Goal: Communication & Community: Ask a question

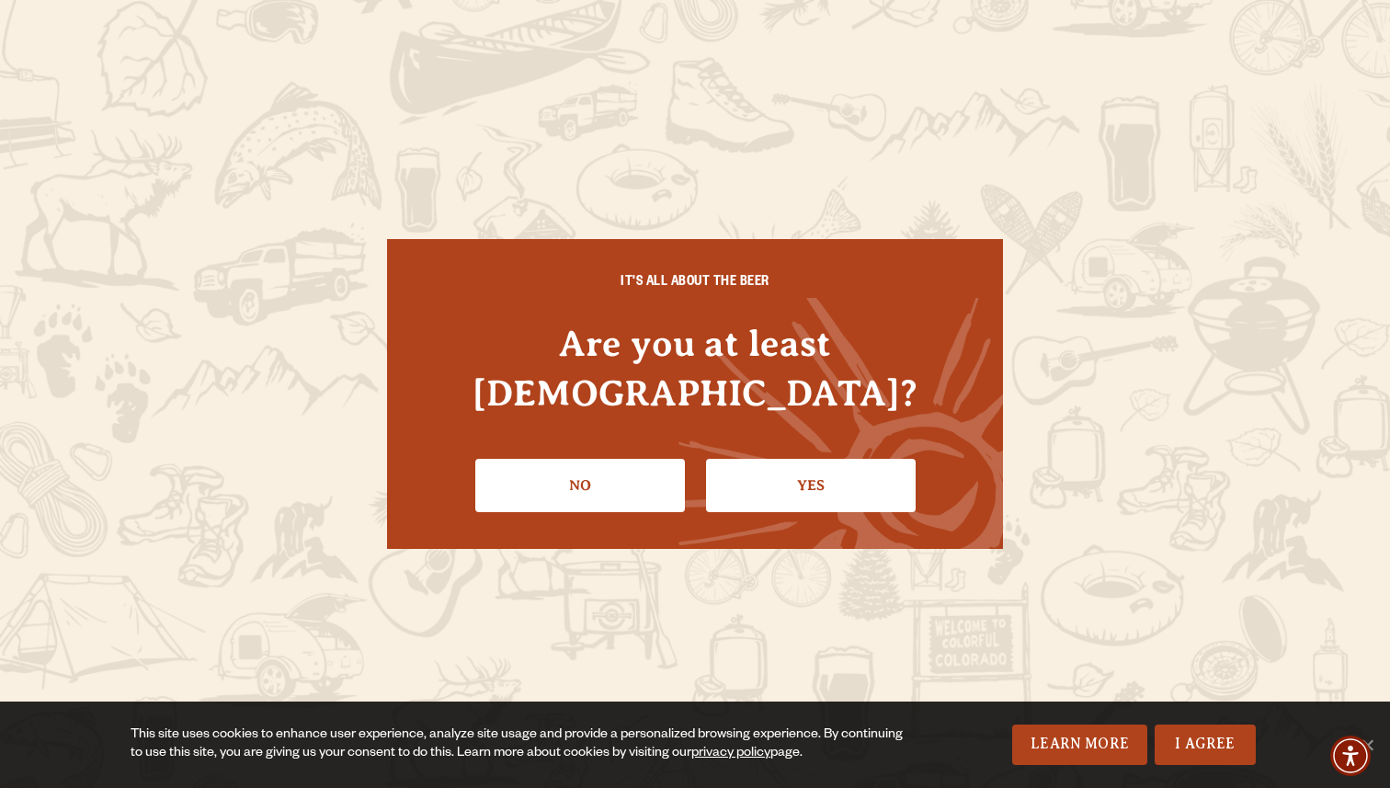
click at [630, 494] on div "IT'S ALL ABOUT THE BEER Are you at least [DEMOGRAPHIC_DATA]? No Yes" at bounding box center [695, 394] width 616 height 310
click at [797, 473] on link "Yes" at bounding box center [811, 485] width 210 height 53
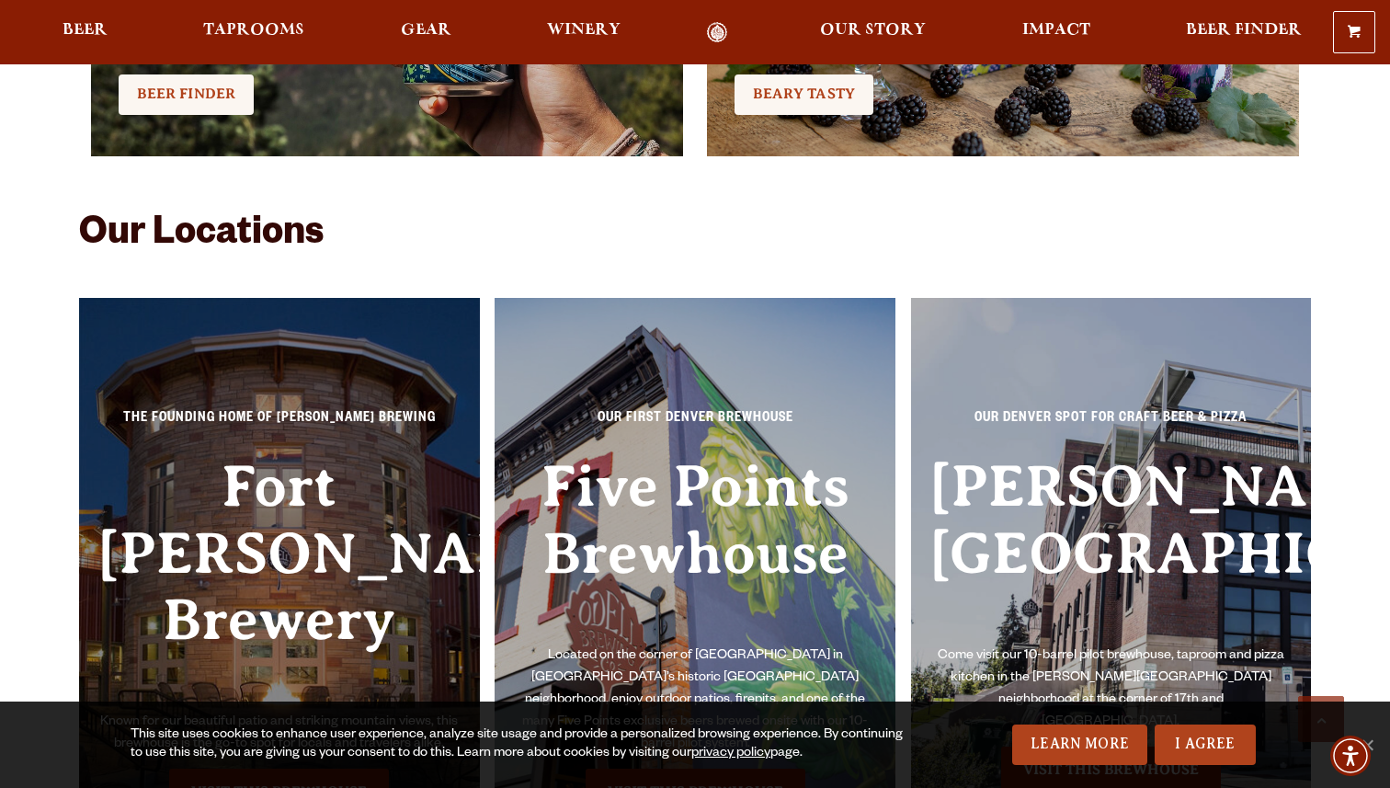
scroll to position [3879, 0]
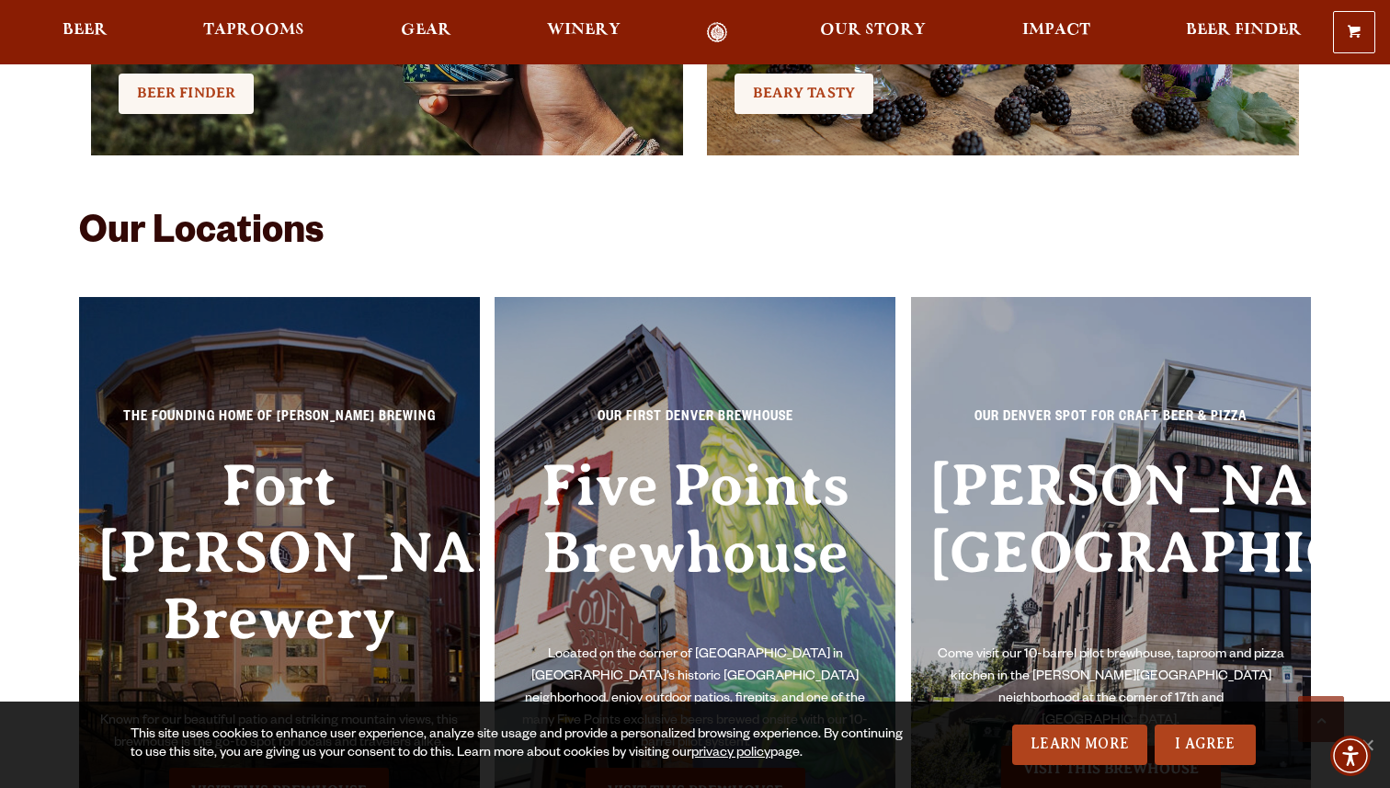
click at [390, 484] on h3 "Fort [PERSON_NAME] Brewery" at bounding box center [279, 581] width 364 height 258
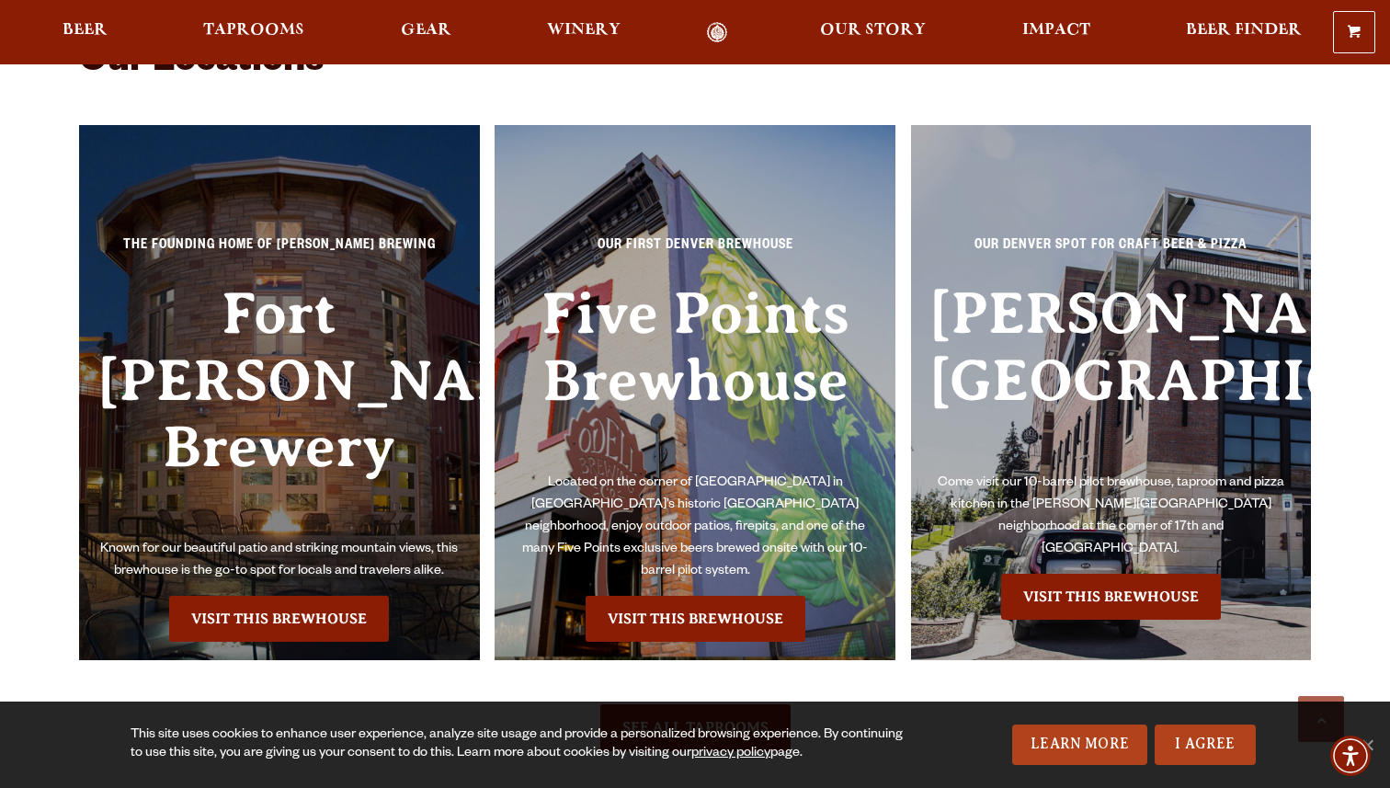
scroll to position [4052, 0]
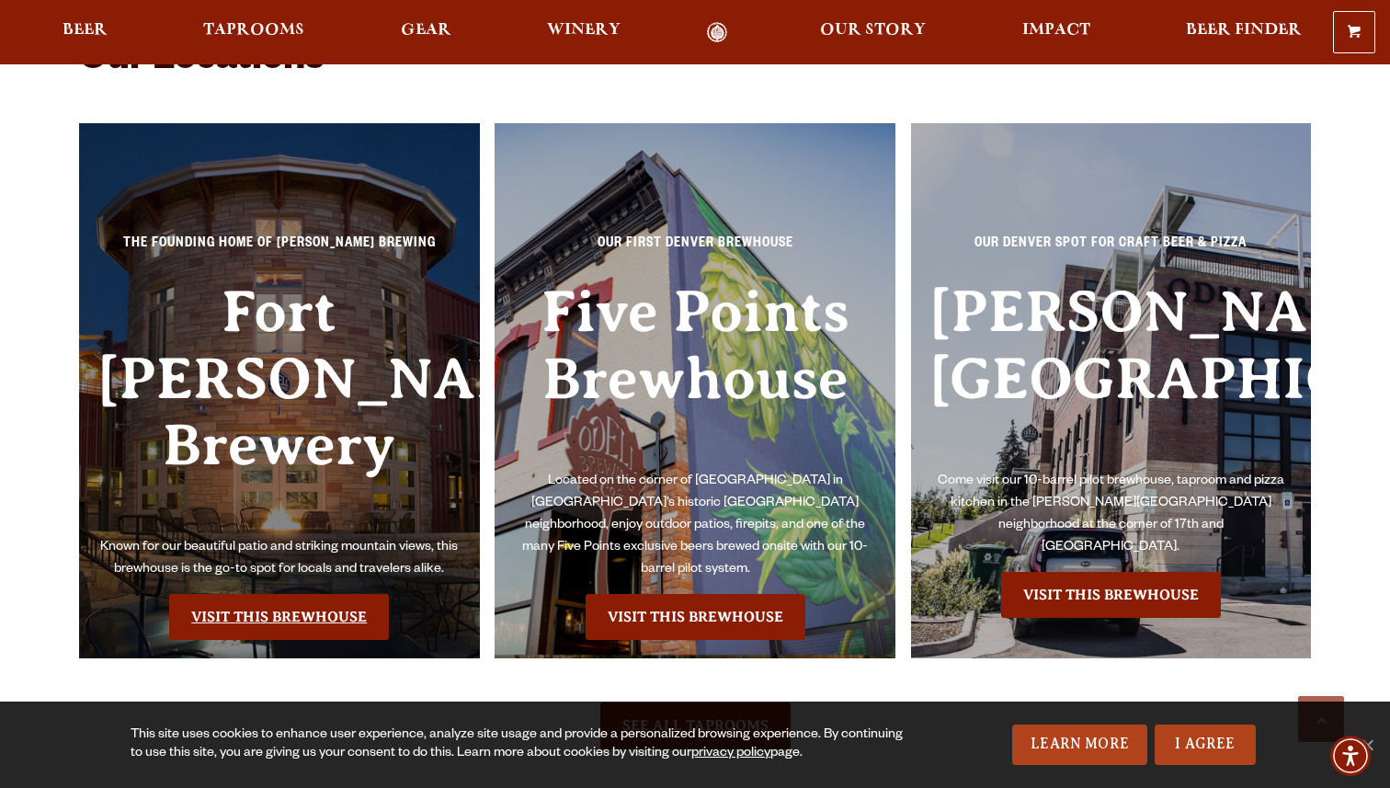
click at [298, 594] on link "Visit this Brewhouse" at bounding box center [279, 617] width 220 height 46
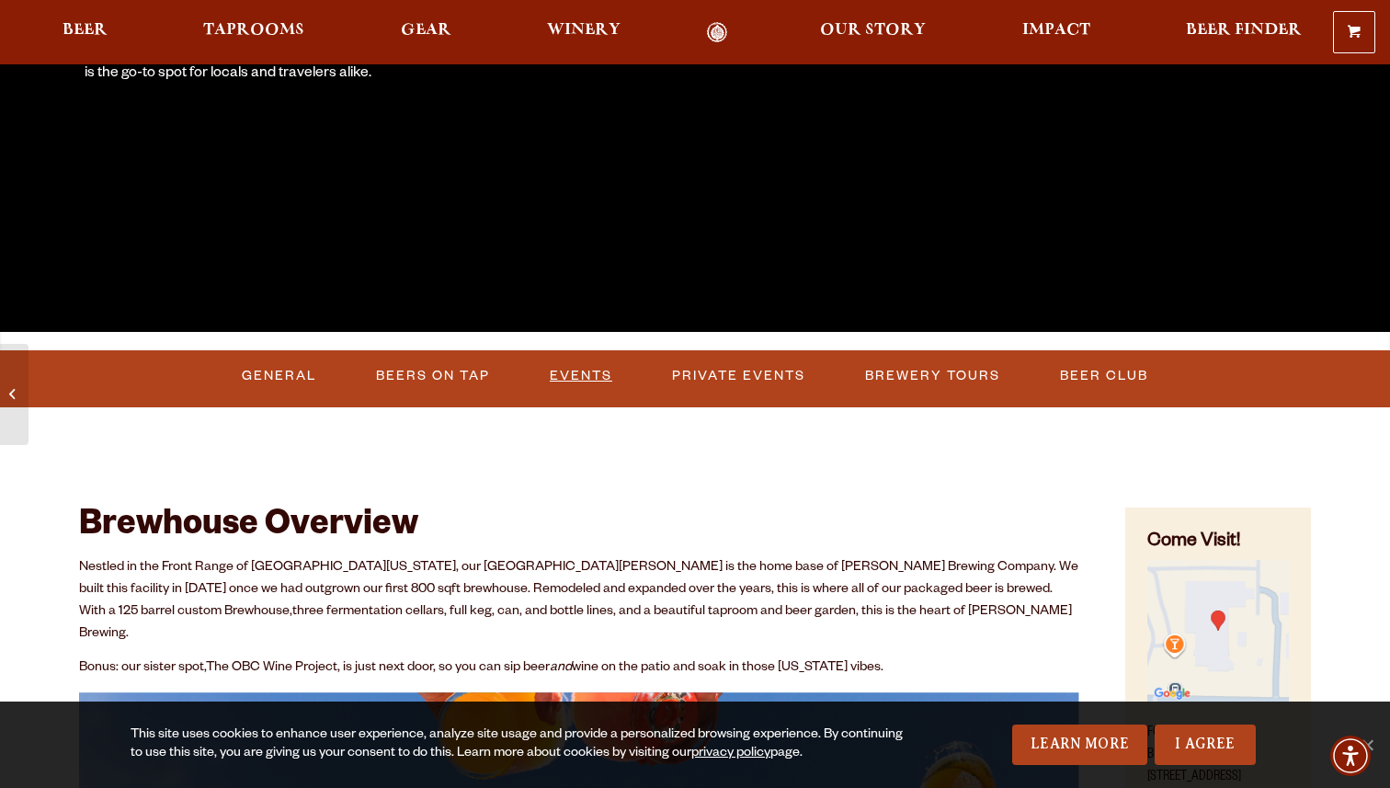
click at [577, 369] on link "Events" at bounding box center [580, 376] width 77 height 42
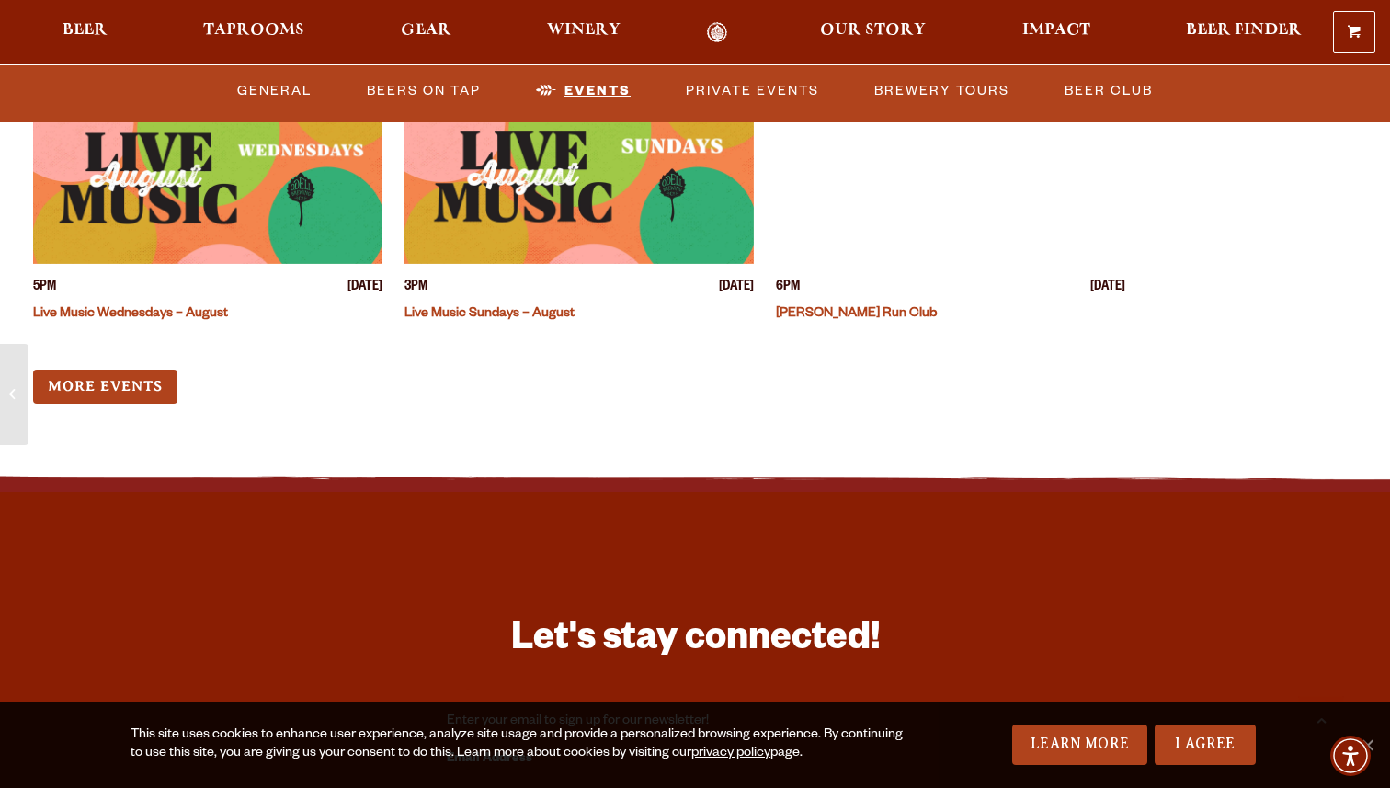
scroll to position [7130, 0]
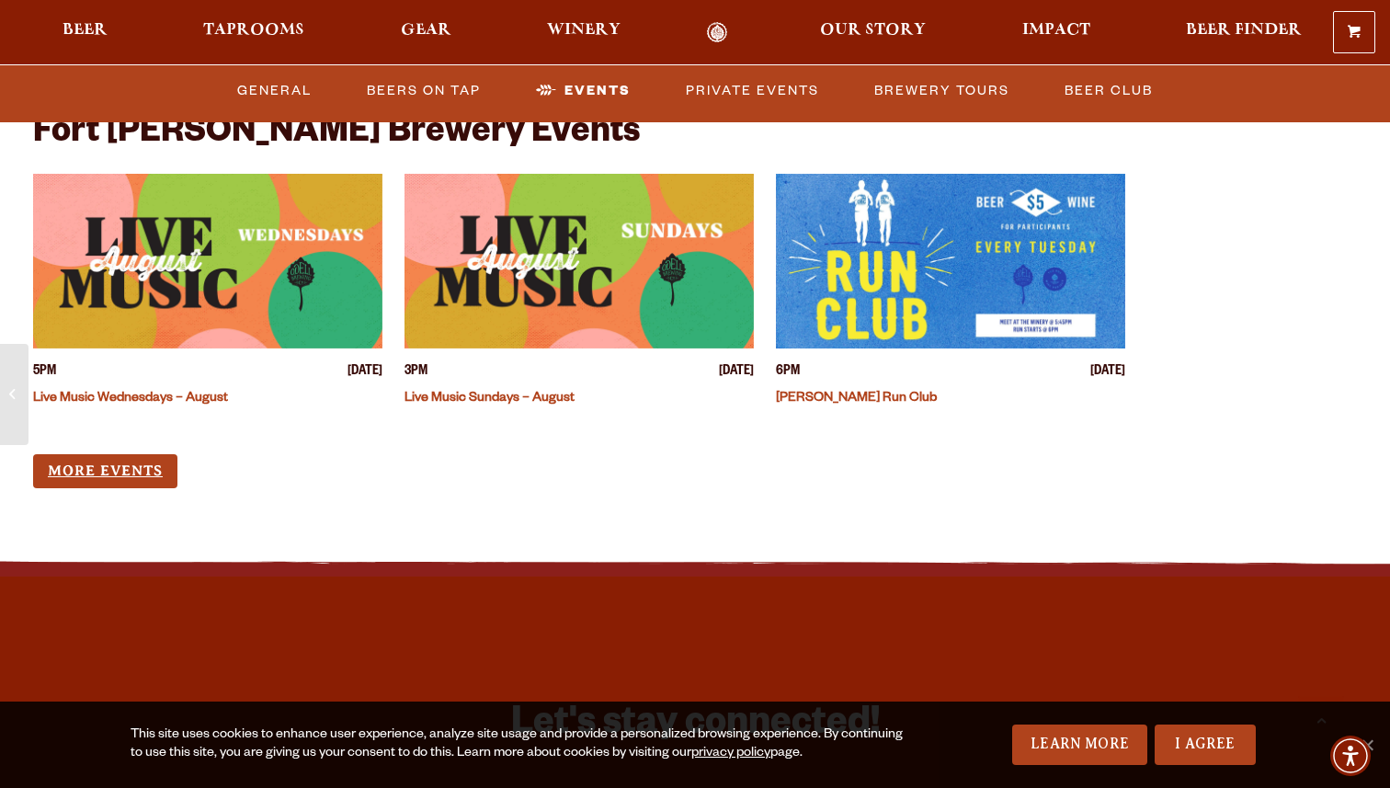
click at [125, 454] on link "More Events" at bounding box center [105, 471] width 144 height 34
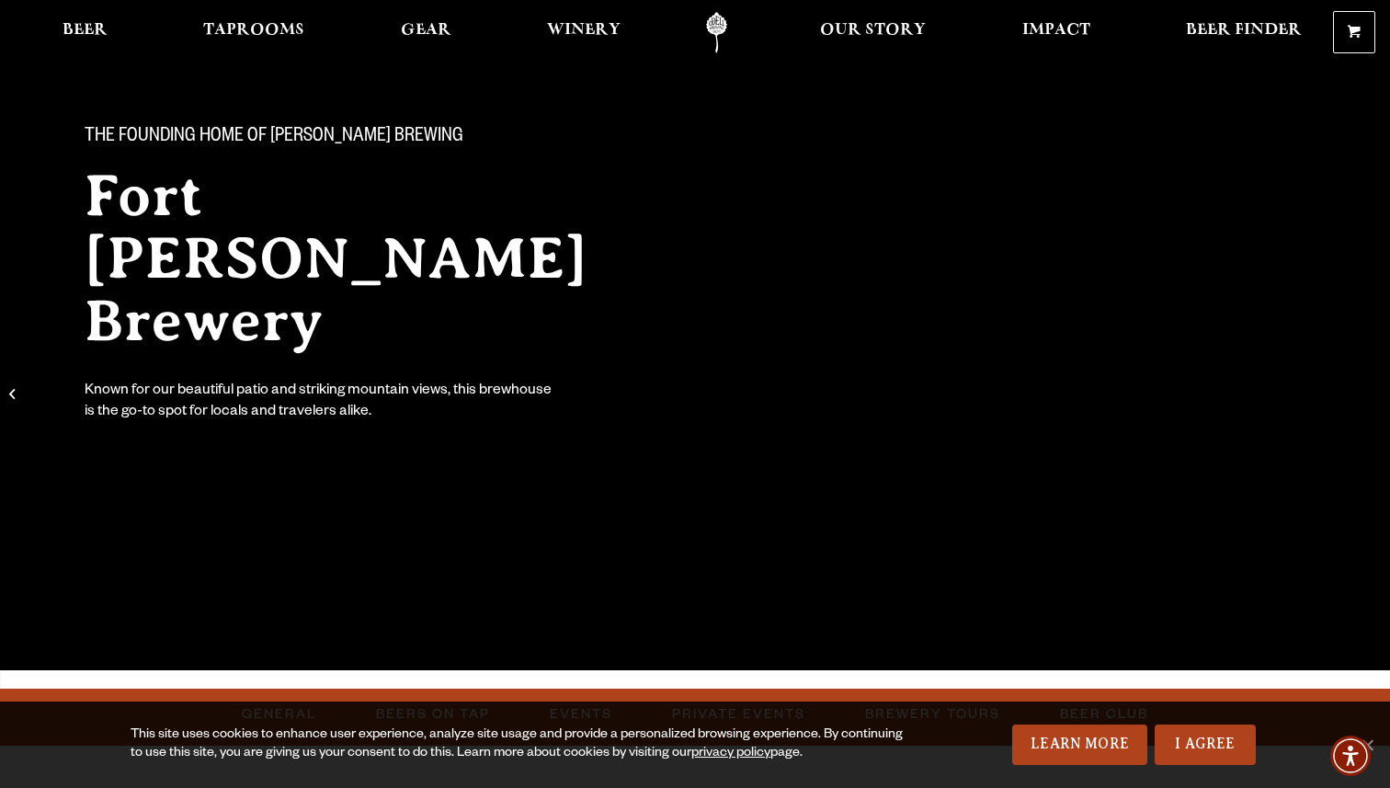
scroll to position [0, 0]
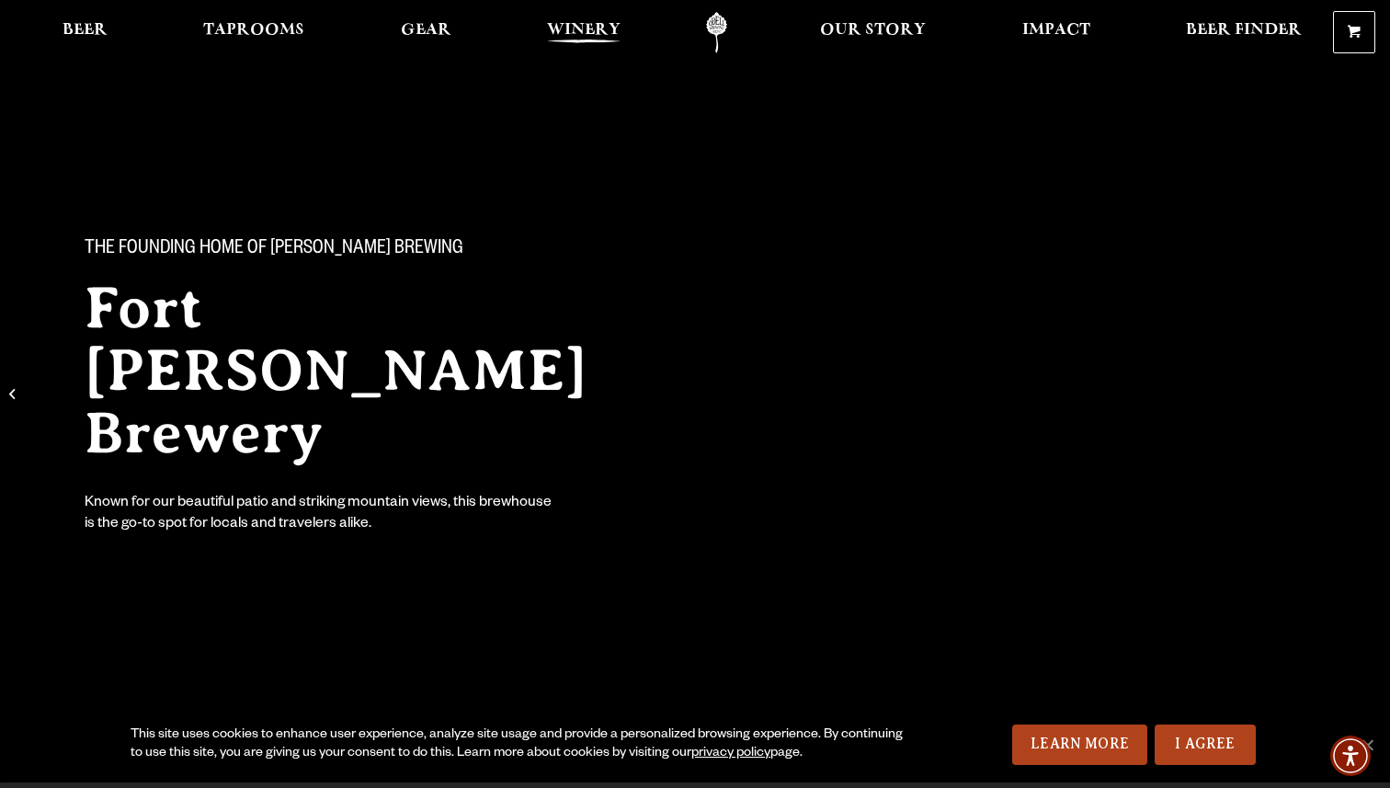
click at [577, 36] on span "Winery" at bounding box center [584, 30] width 74 height 15
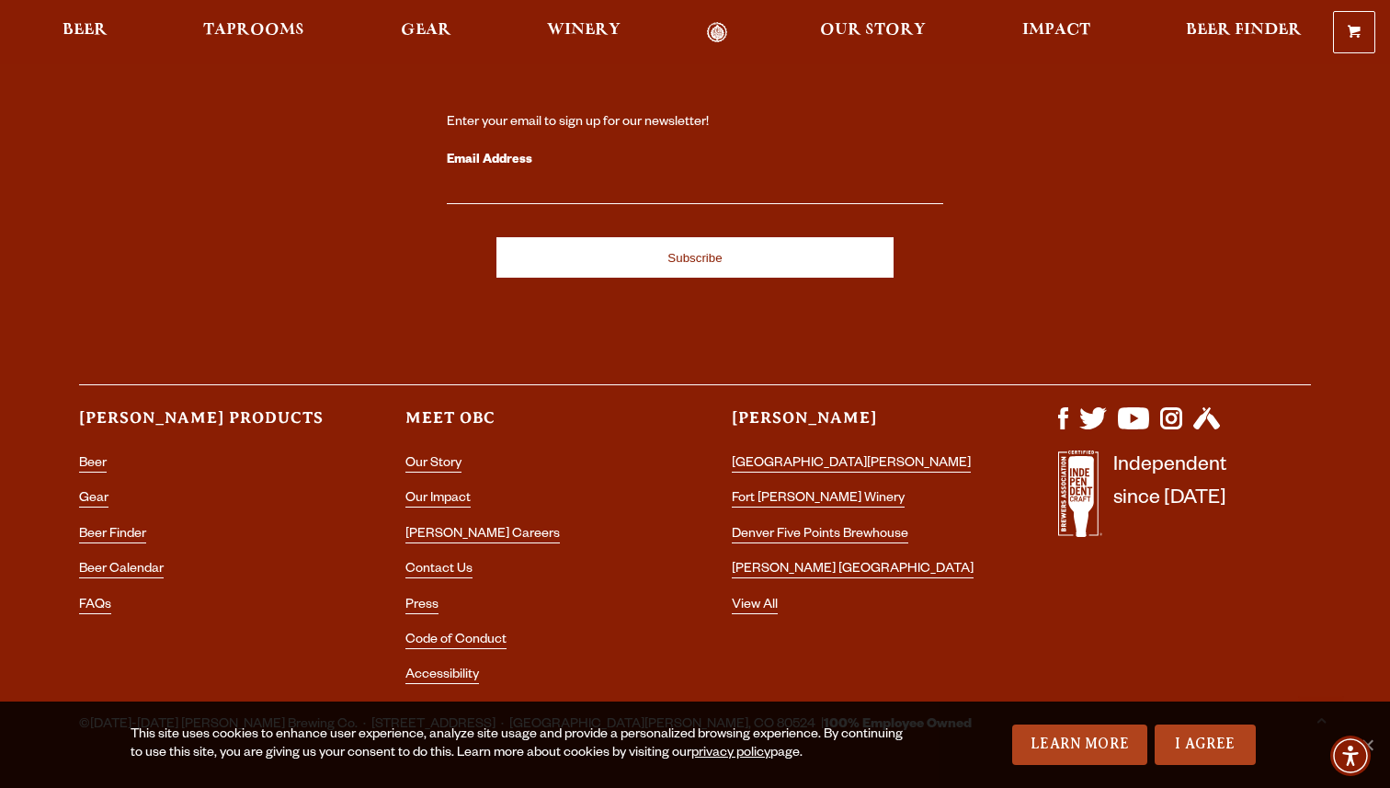
scroll to position [5334, 0]
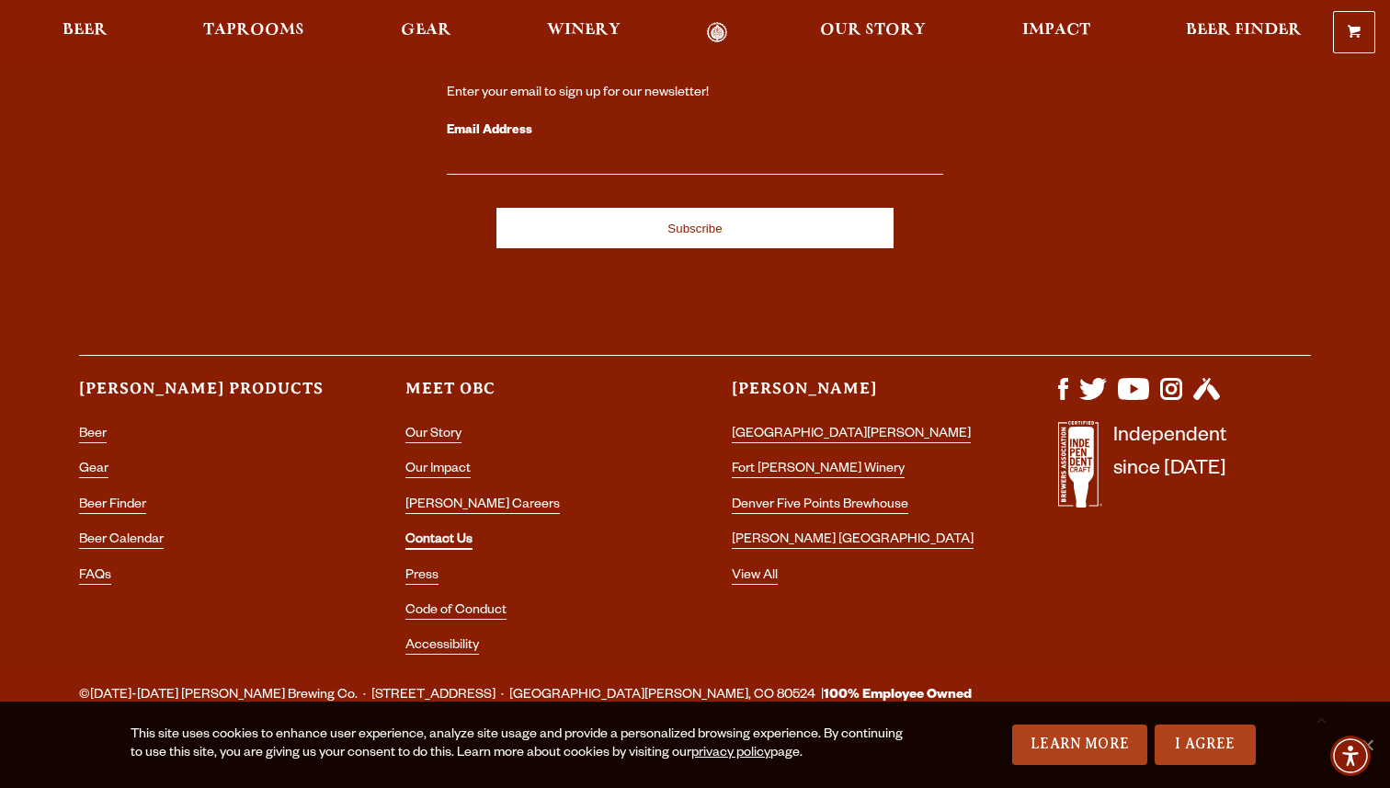
click at [444, 533] on link "Contact Us" at bounding box center [438, 541] width 67 height 17
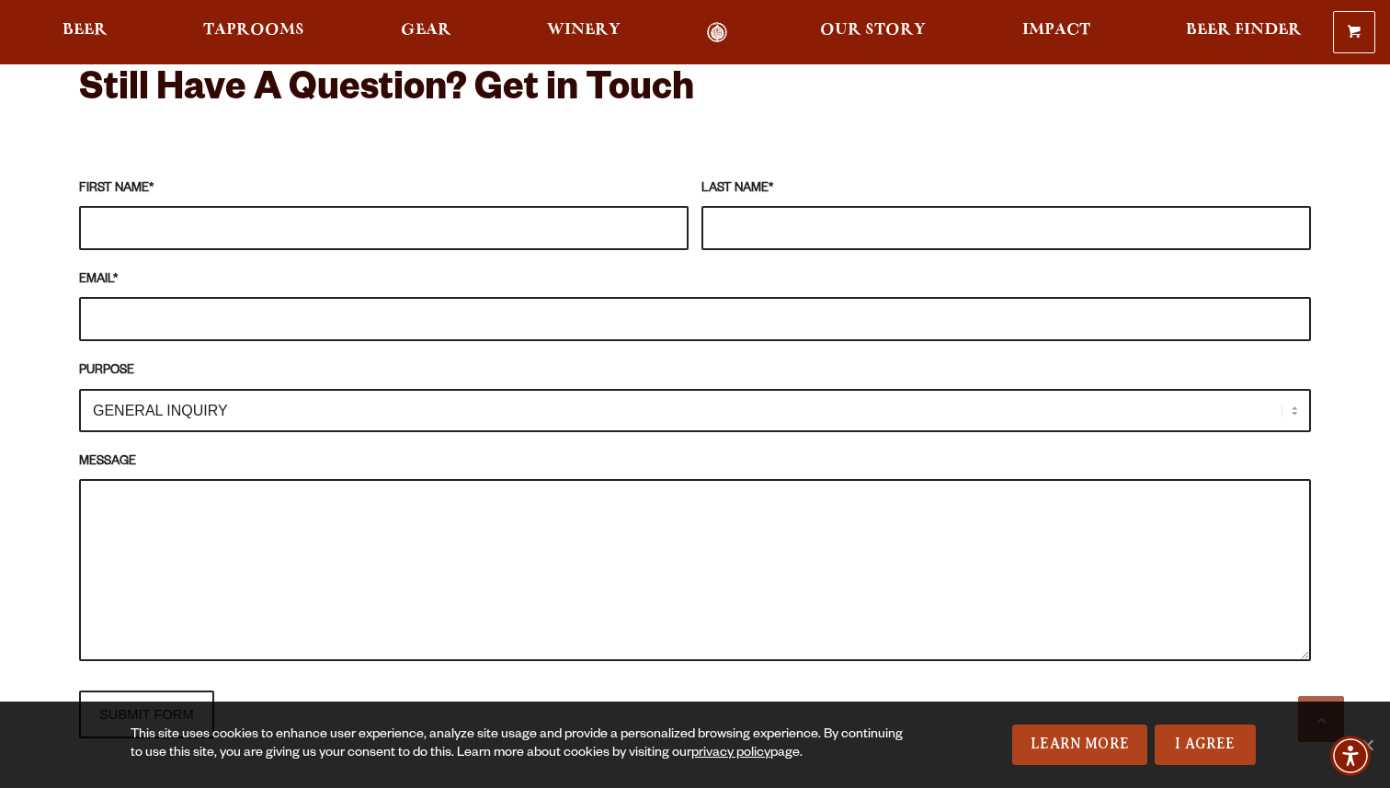
scroll to position [1644, 0]
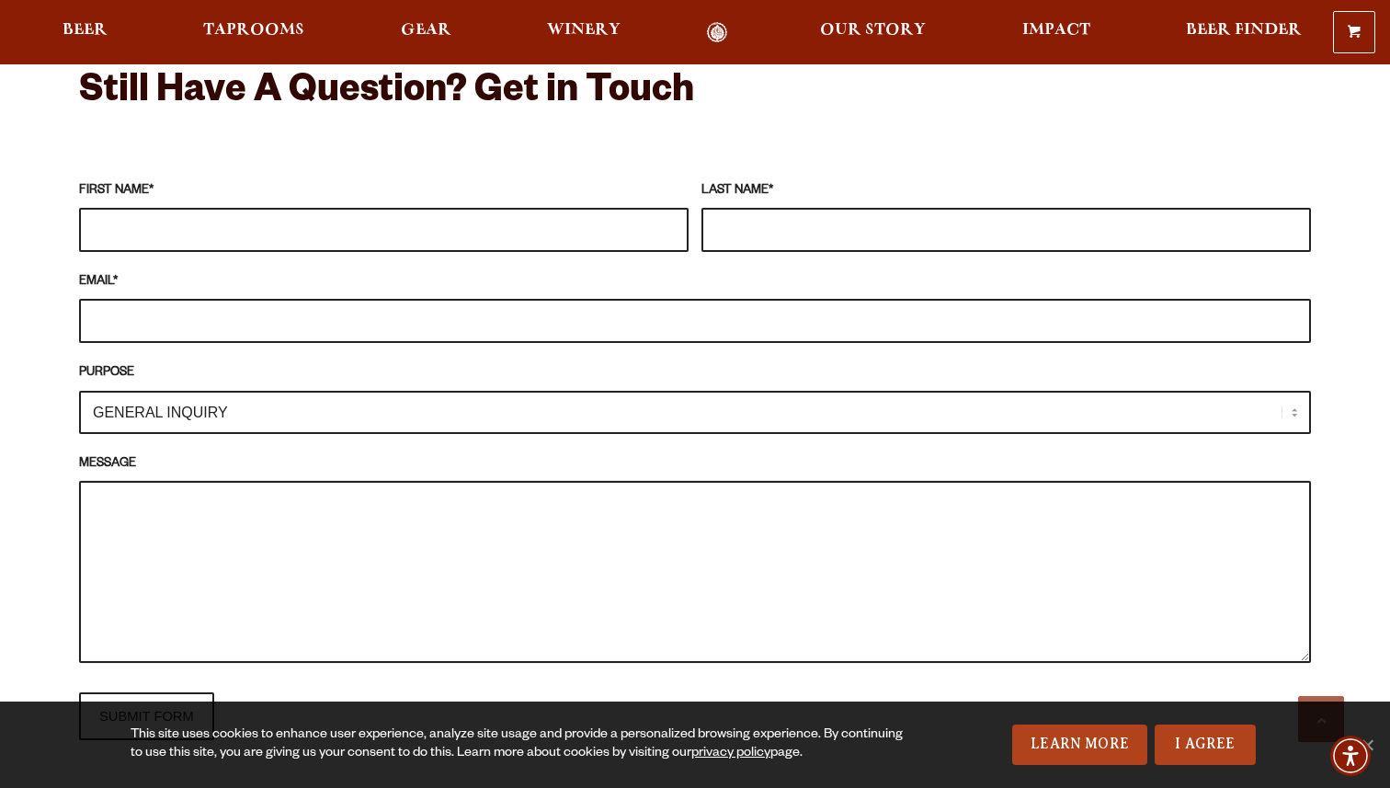
click at [258, 506] on textarea "MESSAGE" at bounding box center [695, 572] width 1232 height 182
paste textarea "Hi there, My name is Melanie Damore, and I’m a professional oil painter, murali…"
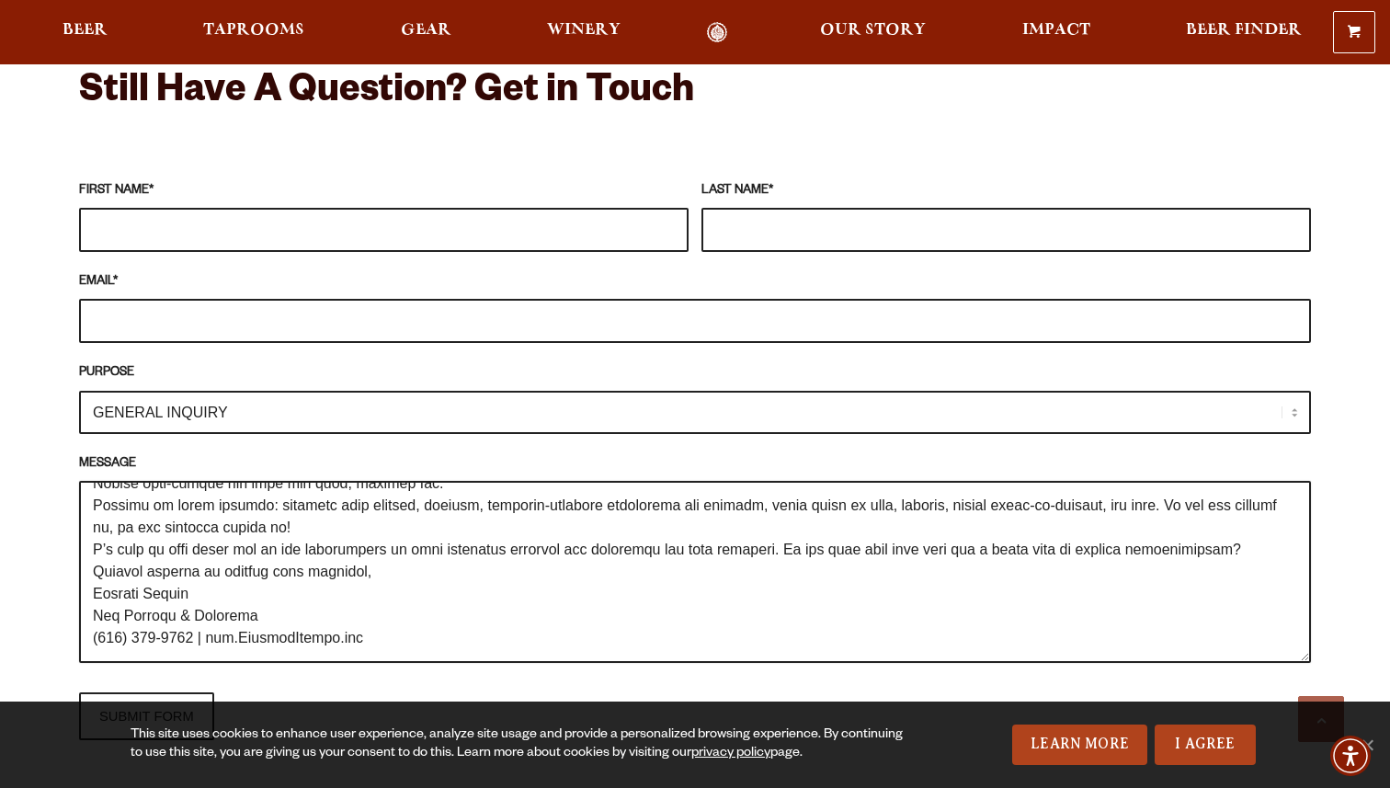
scroll to position [221, 0]
click at [233, 391] on select "GENERAL INQUIRY TAPROOM / BREWERY WINERY BOOK A TOUR MEDIA INQUIRY GEAR SHOP OD…" at bounding box center [695, 412] width 1232 height 43
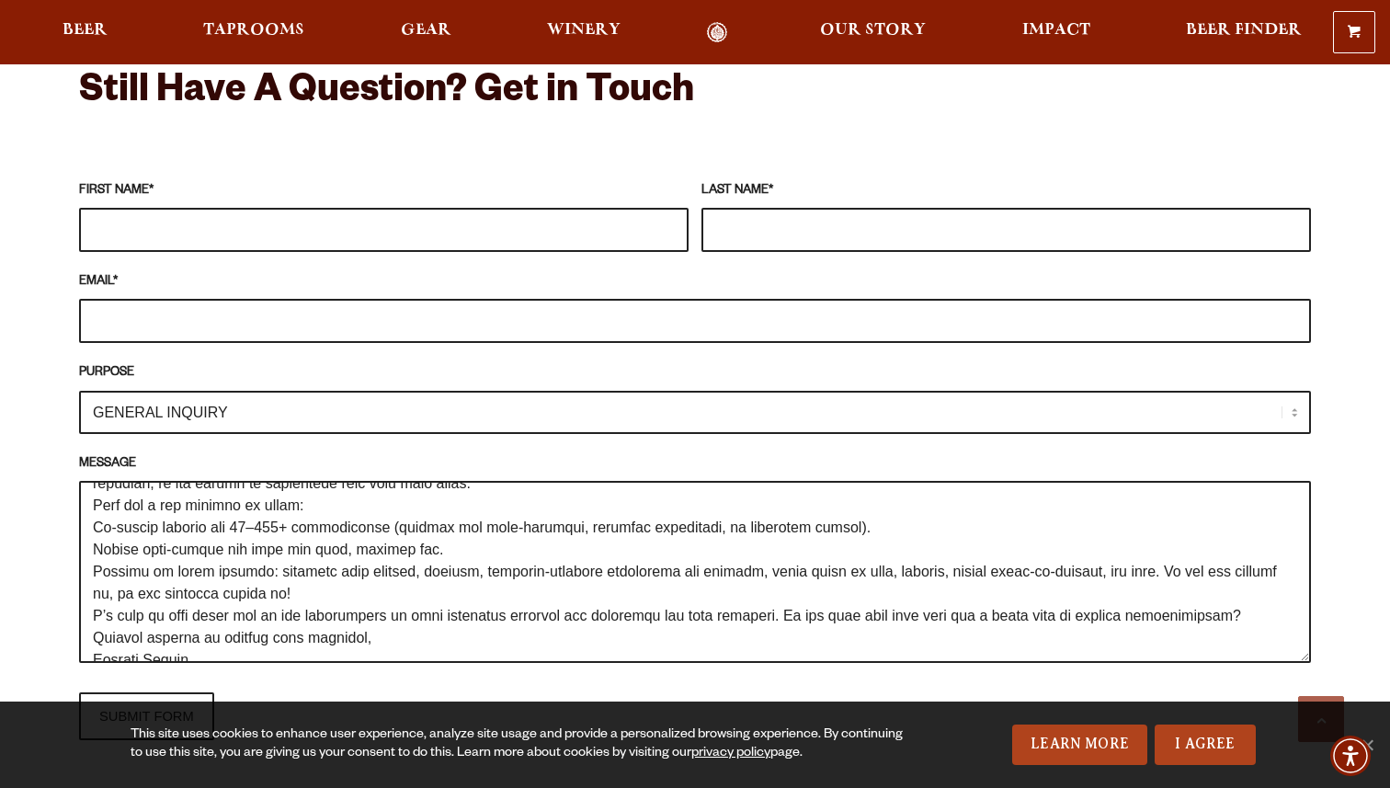
scroll to position [0, 0]
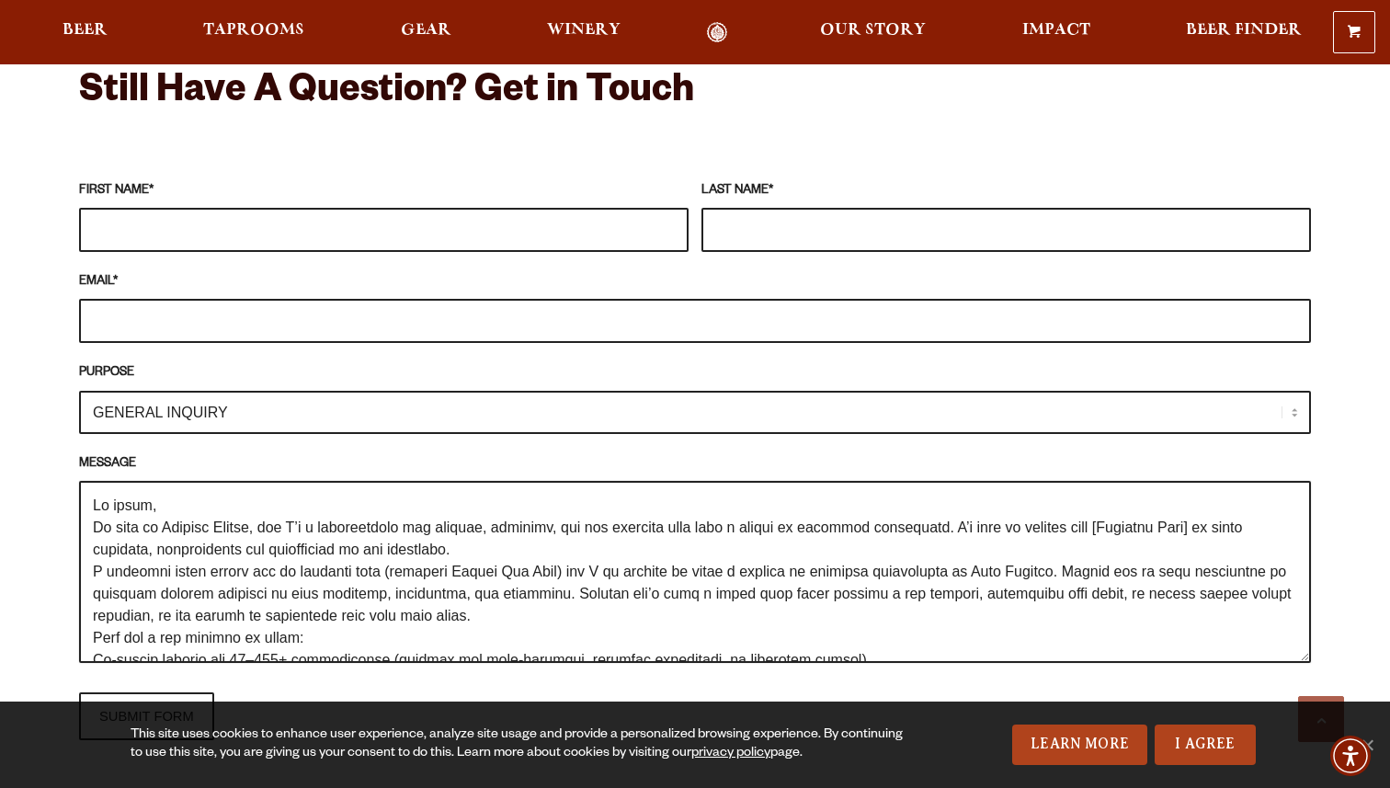
click at [189, 482] on textarea "MESSAGE" at bounding box center [695, 572] width 1232 height 182
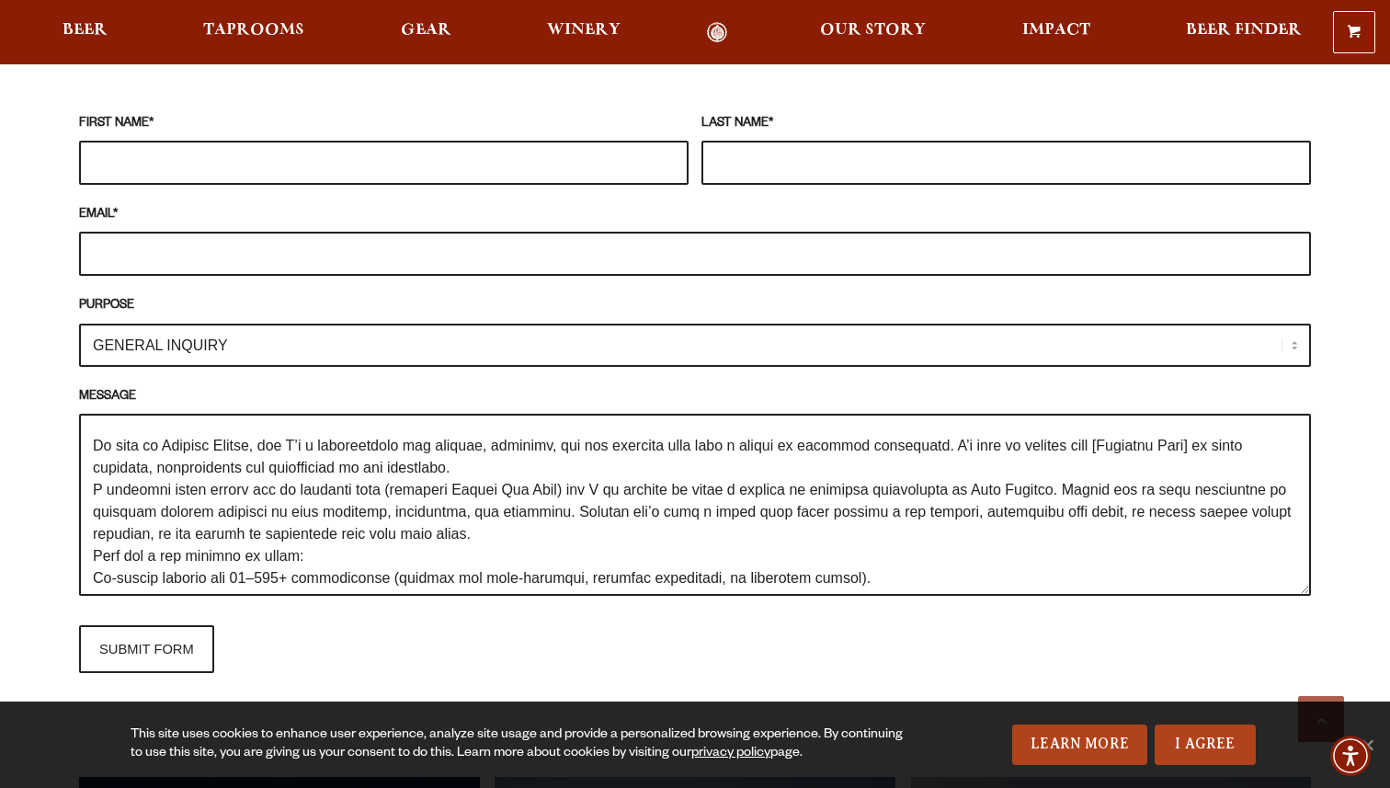
scroll to position [52, 0]
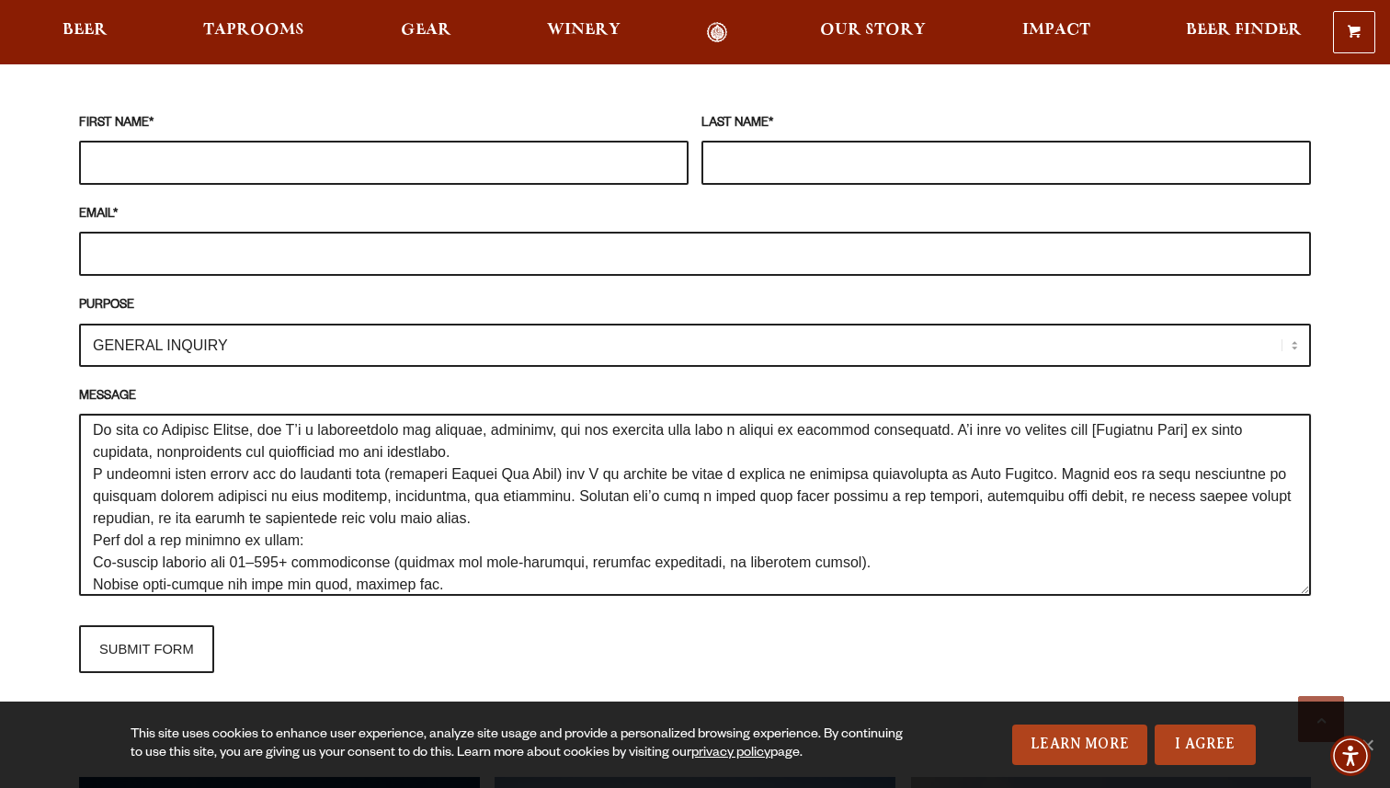
drag, startPoint x: 1229, startPoint y: 410, endPoint x: 1119, endPoint y: 412, distance: 109.4
click at [1119, 414] on textarea "MESSAGE" at bounding box center [695, 505] width 1232 height 182
click at [909, 519] on textarea "MESSAGE" at bounding box center [695, 505] width 1232 height 182
click at [996, 414] on textarea "MESSAGE" at bounding box center [695, 505] width 1232 height 182
click at [551, 435] on textarea "MESSAGE" at bounding box center [695, 505] width 1232 height 182
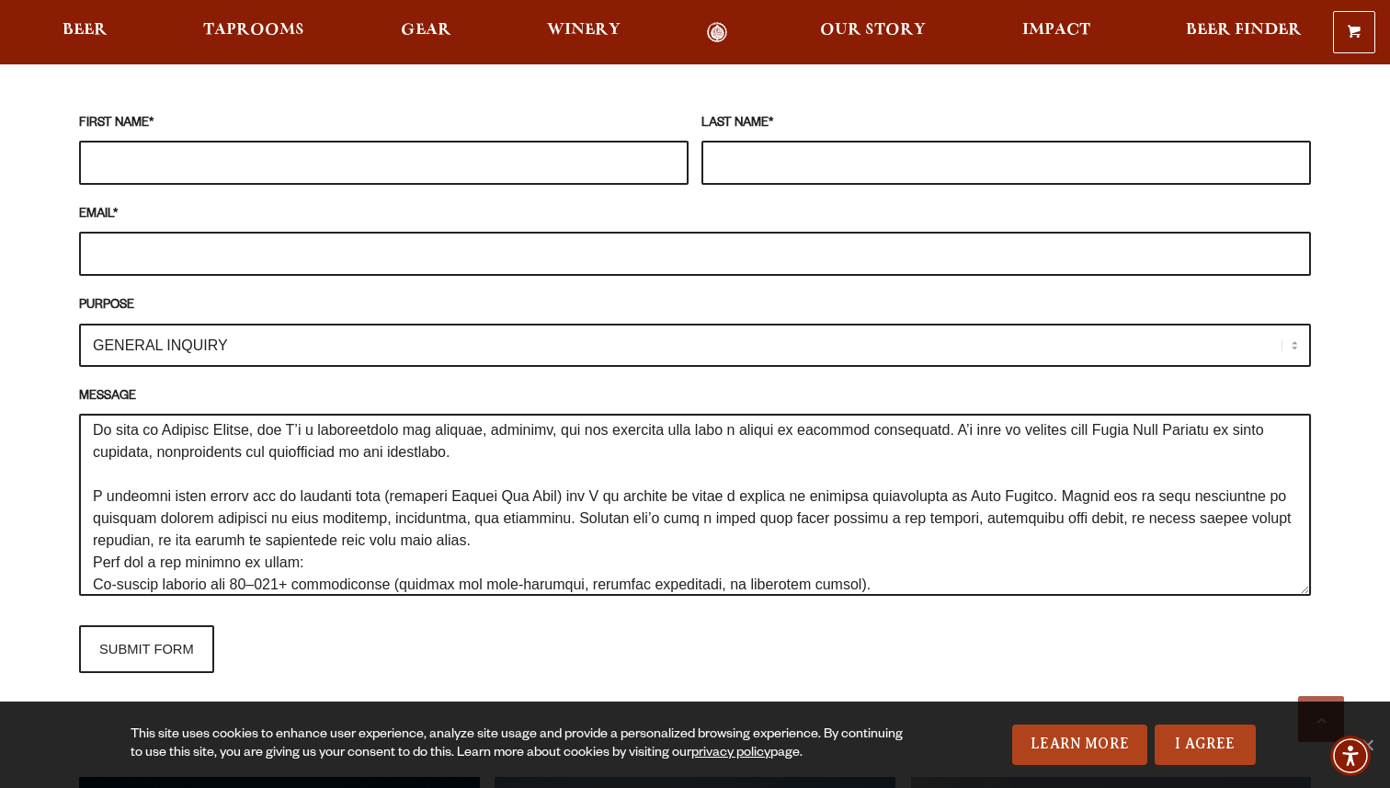
scroll to position [74, 0]
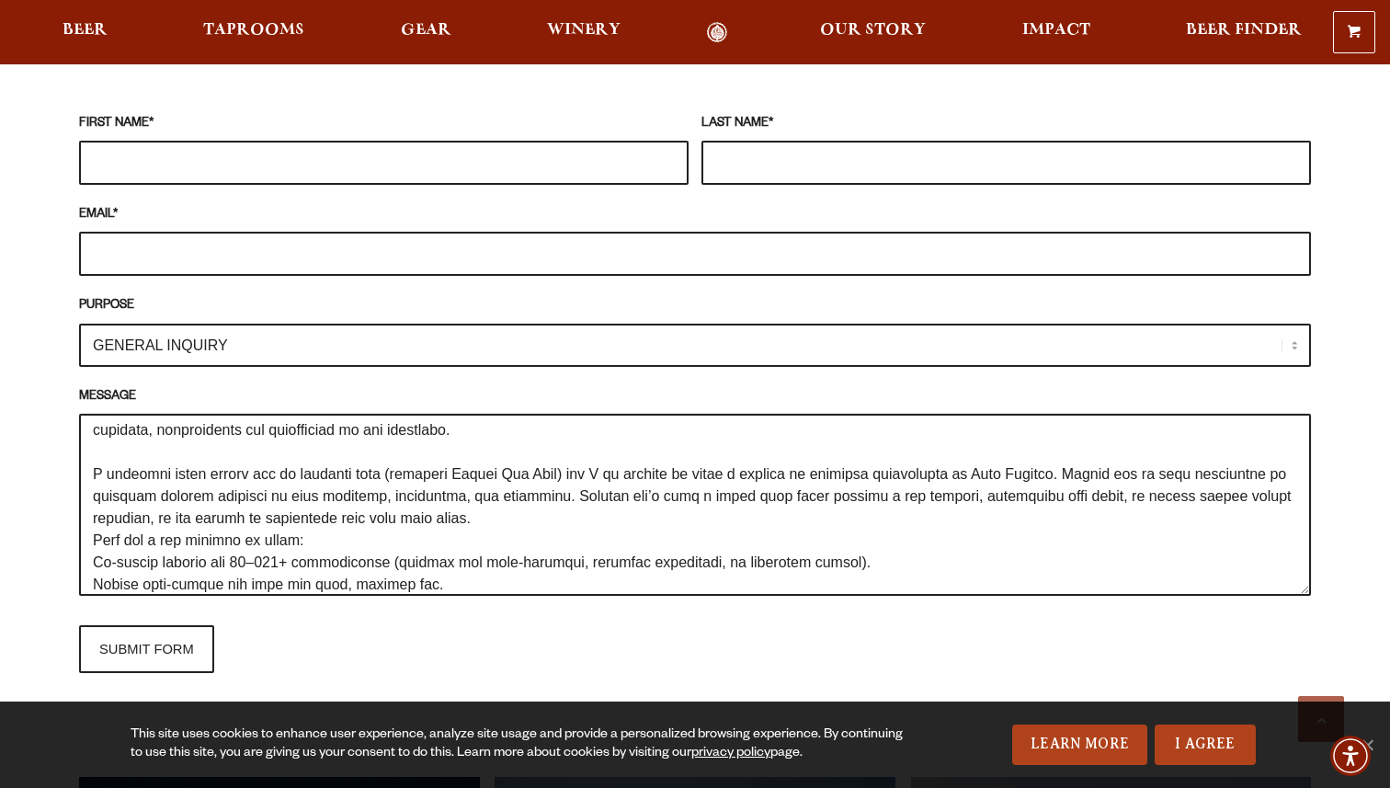
click at [485, 463] on textarea "MESSAGE" at bounding box center [695, 505] width 1232 height 182
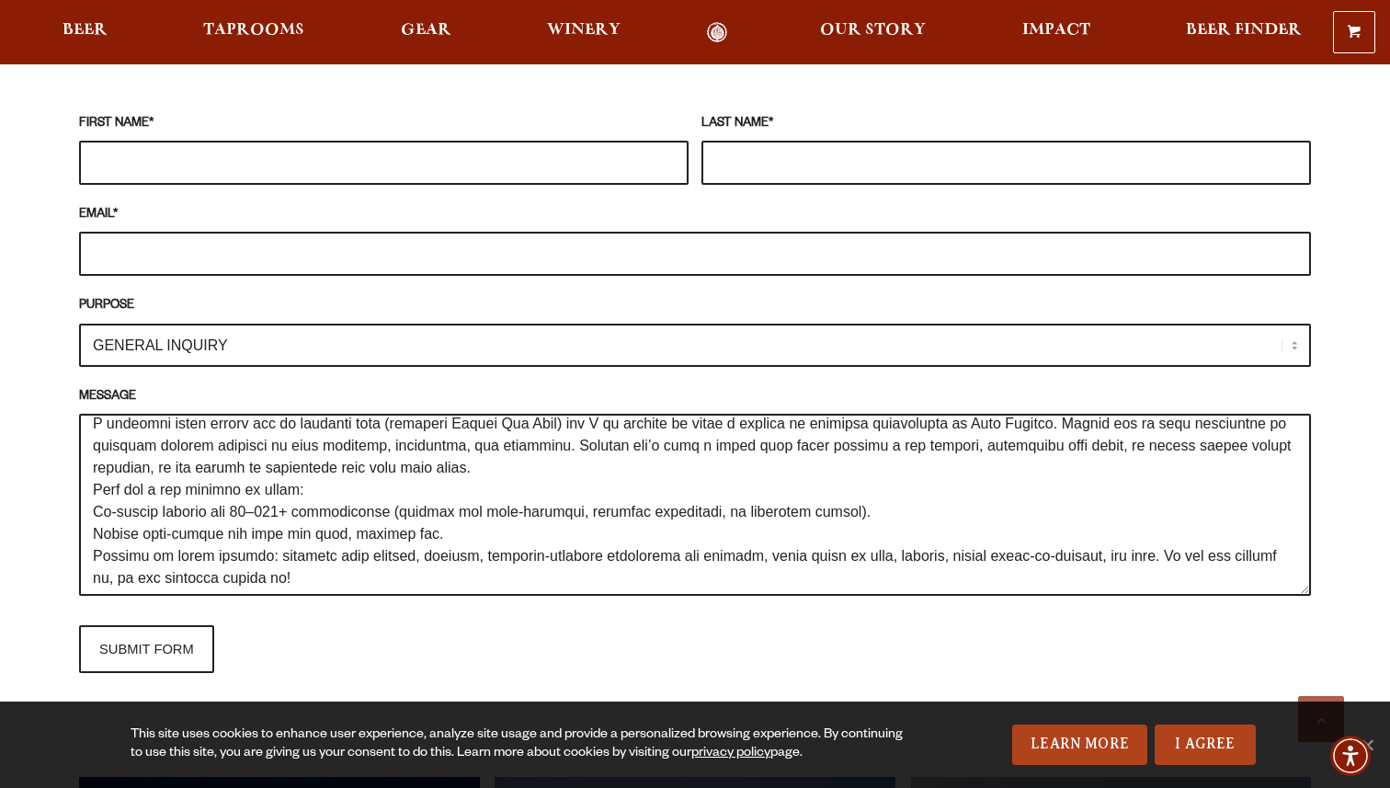
scroll to position [78, 0]
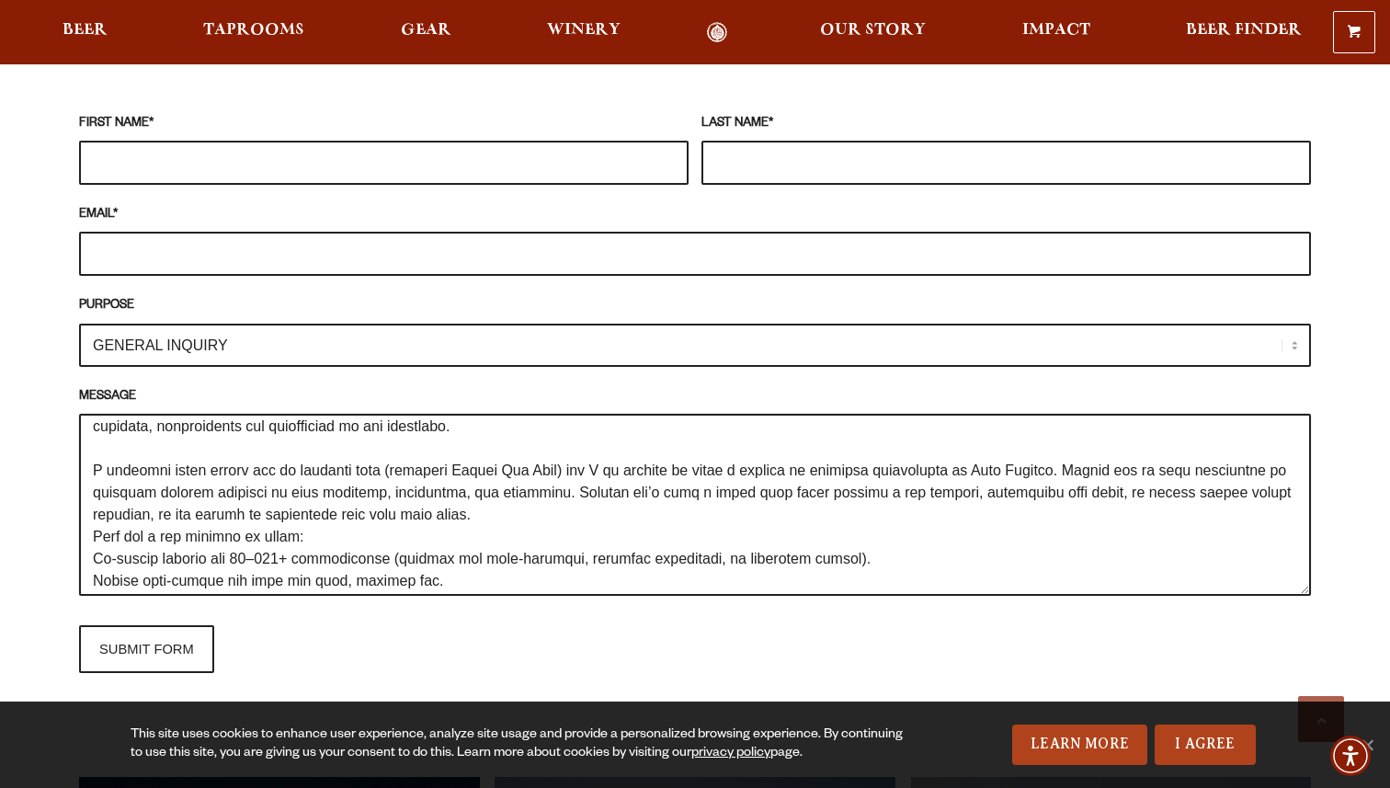
click at [376, 451] on textarea "MESSAGE" at bounding box center [695, 505] width 1232 height 182
click at [443, 488] on textarea "MESSAGE" at bounding box center [695, 505] width 1232 height 182
click at [671, 482] on textarea "MESSAGE" at bounding box center [695, 505] width 1232 height 182
click at [977, 444] on textarea "MESSAGE" at bounding box center [695, 505] width 1232 height 182
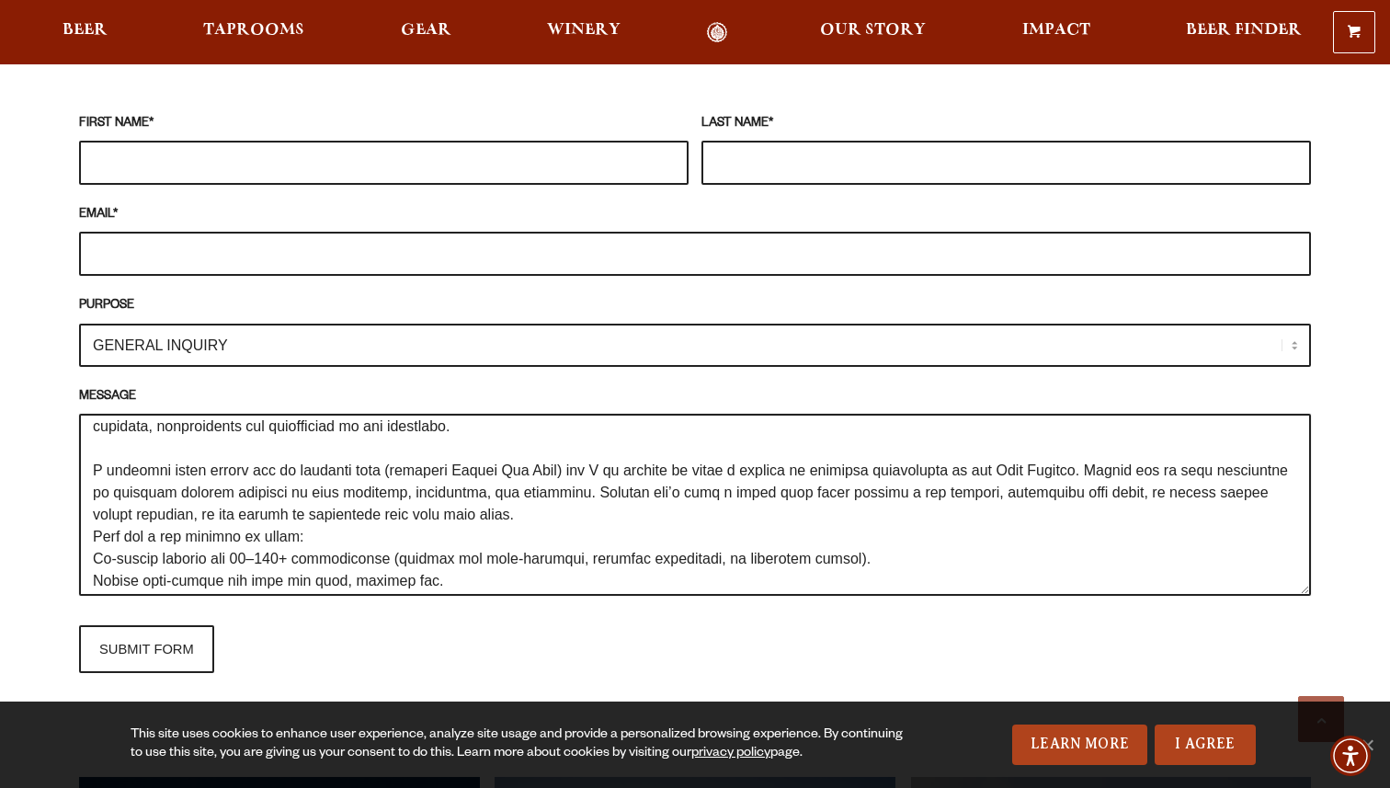
click at [1079, 447] on textarea "MESSAGE" at bounding box center [695, 505] width 1232 height 182
click at [1077, 448] on textarea "MESSAGE" at bounding box center [695, 505] width 1232 height 182
click at [1079, 483] on textarea "MESSAGE" at bounding box center [695, 505] width 1232 height 182
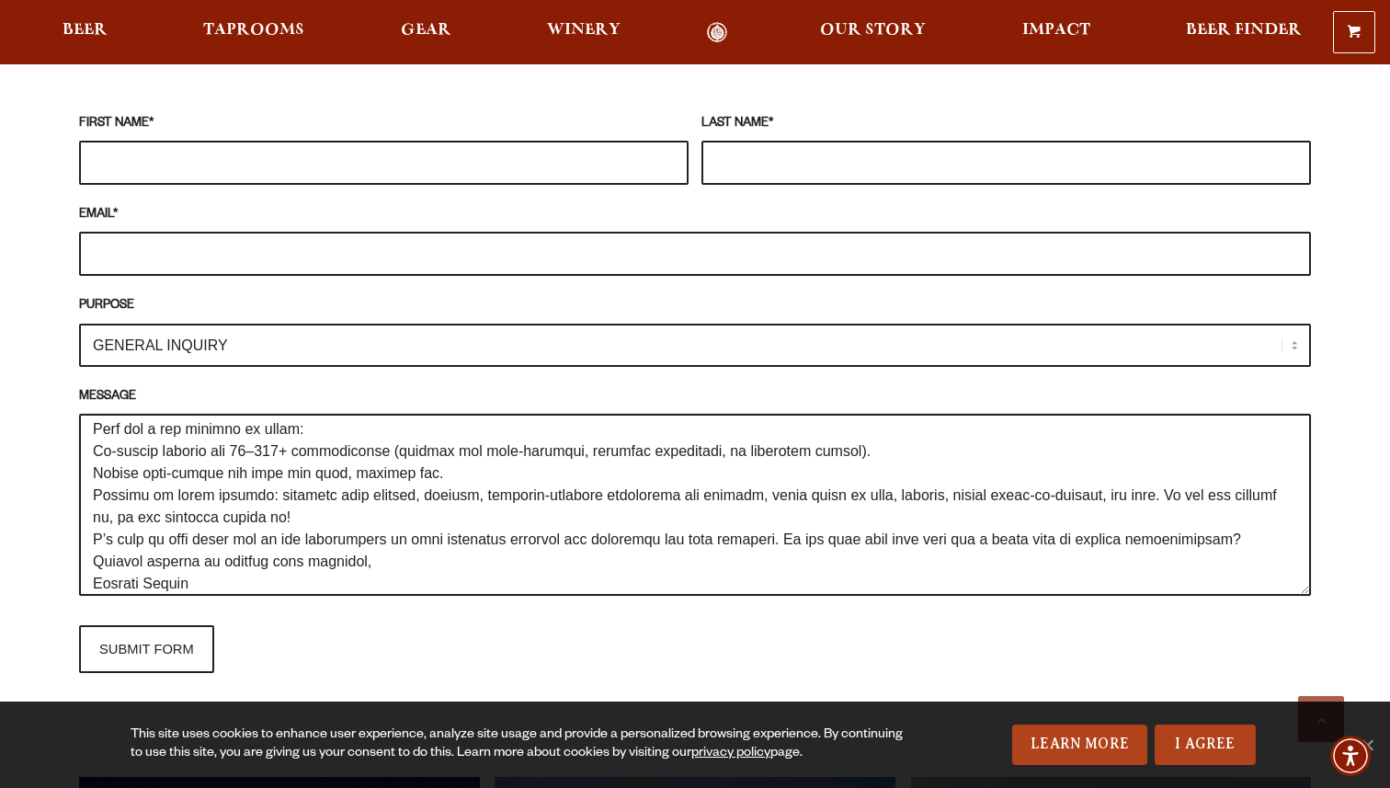
scroll to position [202, 0]
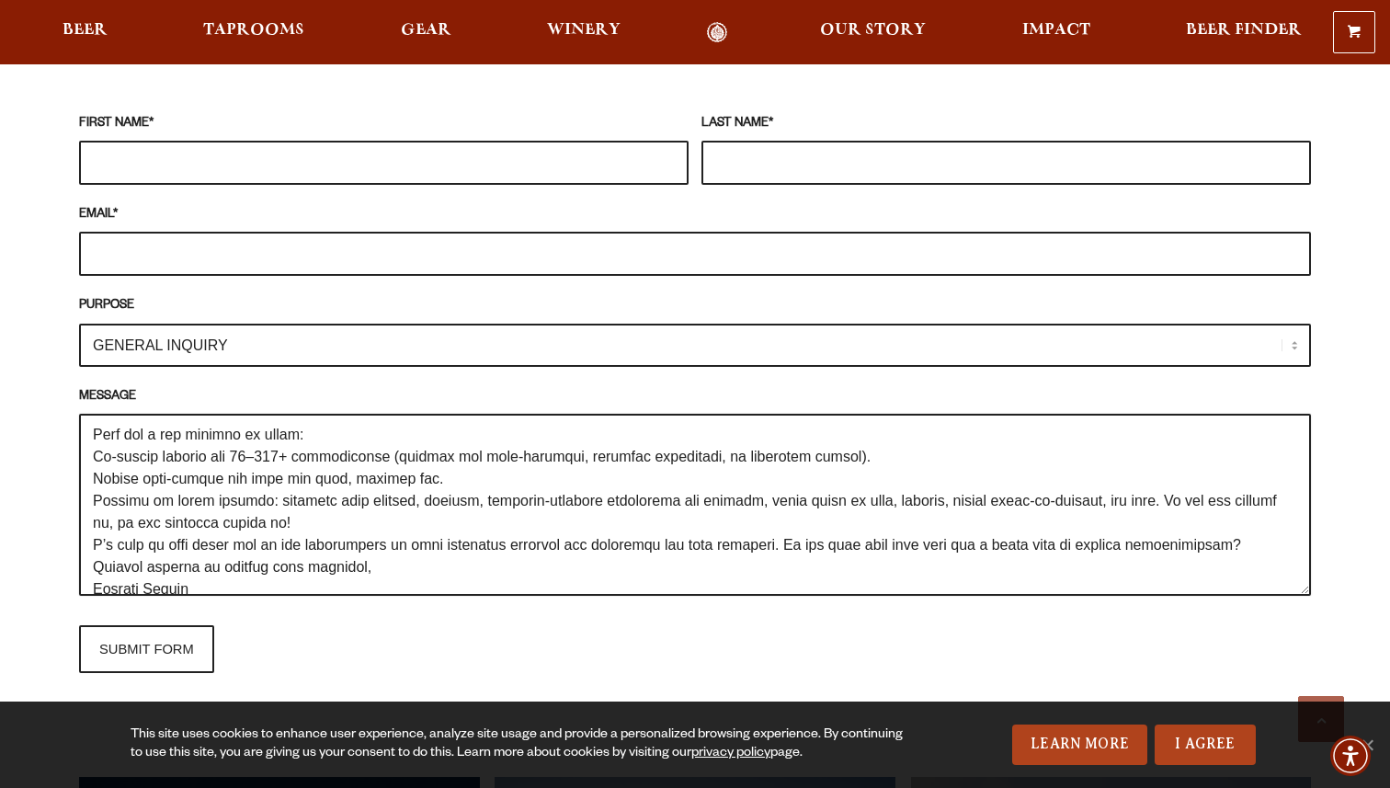
click at [93, 432] on textarea "MESSAGE" at bounding box center [695, 505] width 1232 height 182
drag, startPoint x: 347, startPoint y: 496, endPoint x: 89, endPoint y: 480, distance: 258.8
click at [89, 480] on textarea "MESSAGE" at bounding box center [695, 505] width 1232 height 182
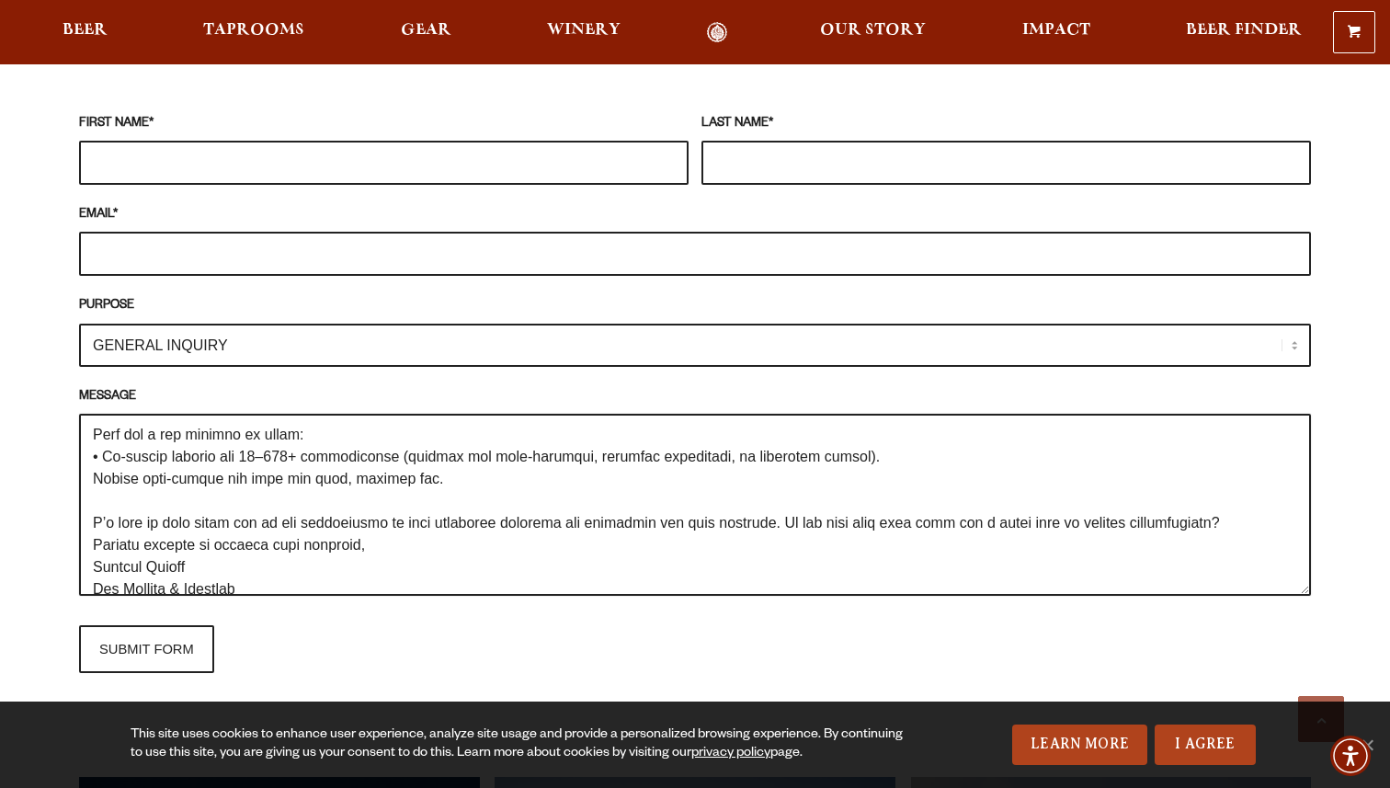
click at [91, 449] on textarea "MESSAGE" at bounding box center [695, 505] width 1232 height 182
paste textarea "Mediums we teach include: painting with pastels, drawing, beginner-friendly wat…"
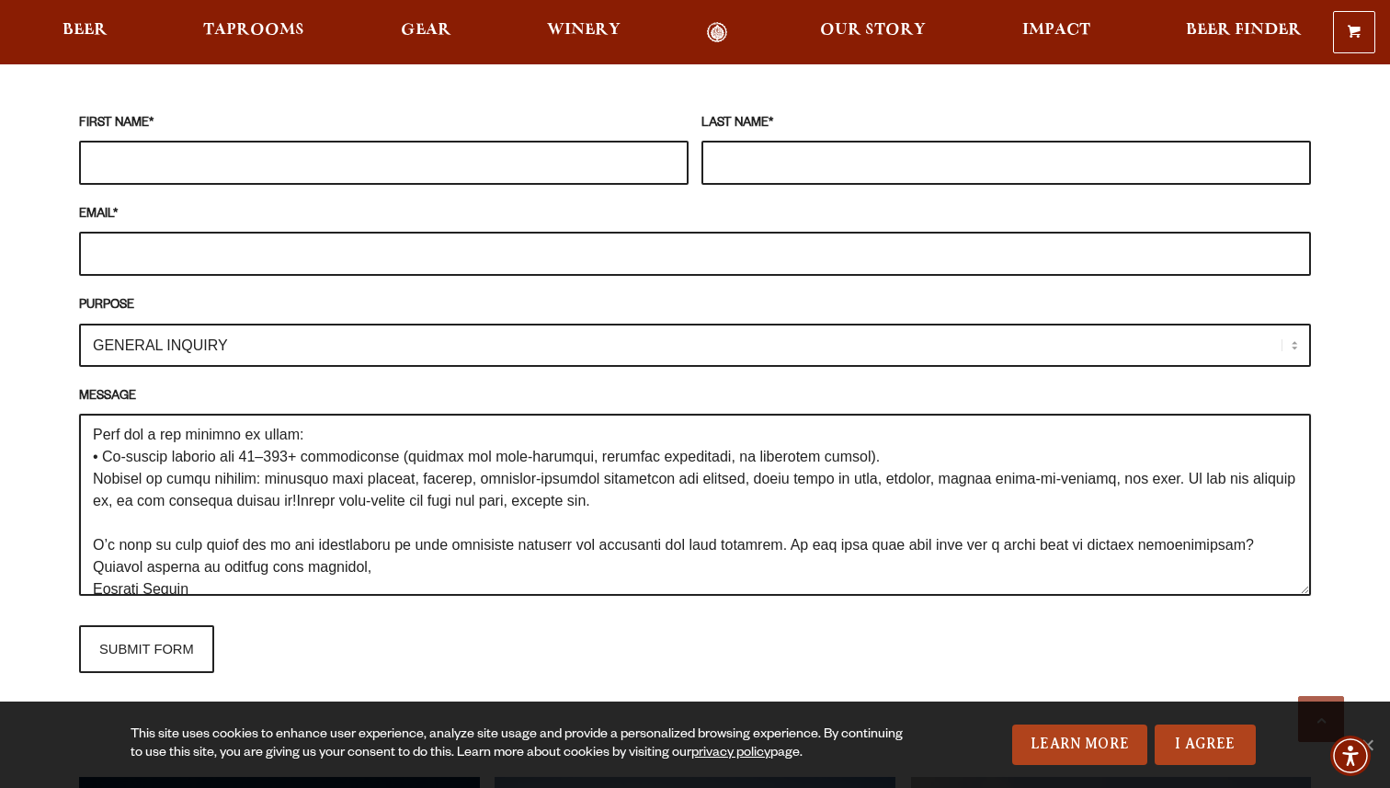
click at [94, 454] on textarea "MESSAGE" at bounding box center [695, 505] width 1232 height 182
click at [124, 472] on textarea "MESSAGE" at bounding box center [695, 505] width 1232 height 182
click at [91, 476] on textarea "MESSAGE" at bounding box center [695, 505] width 1232 height 182
click at [339, 472] on textarea "MESSAGE" at bounding box center [695, 505] width 1232 height 182
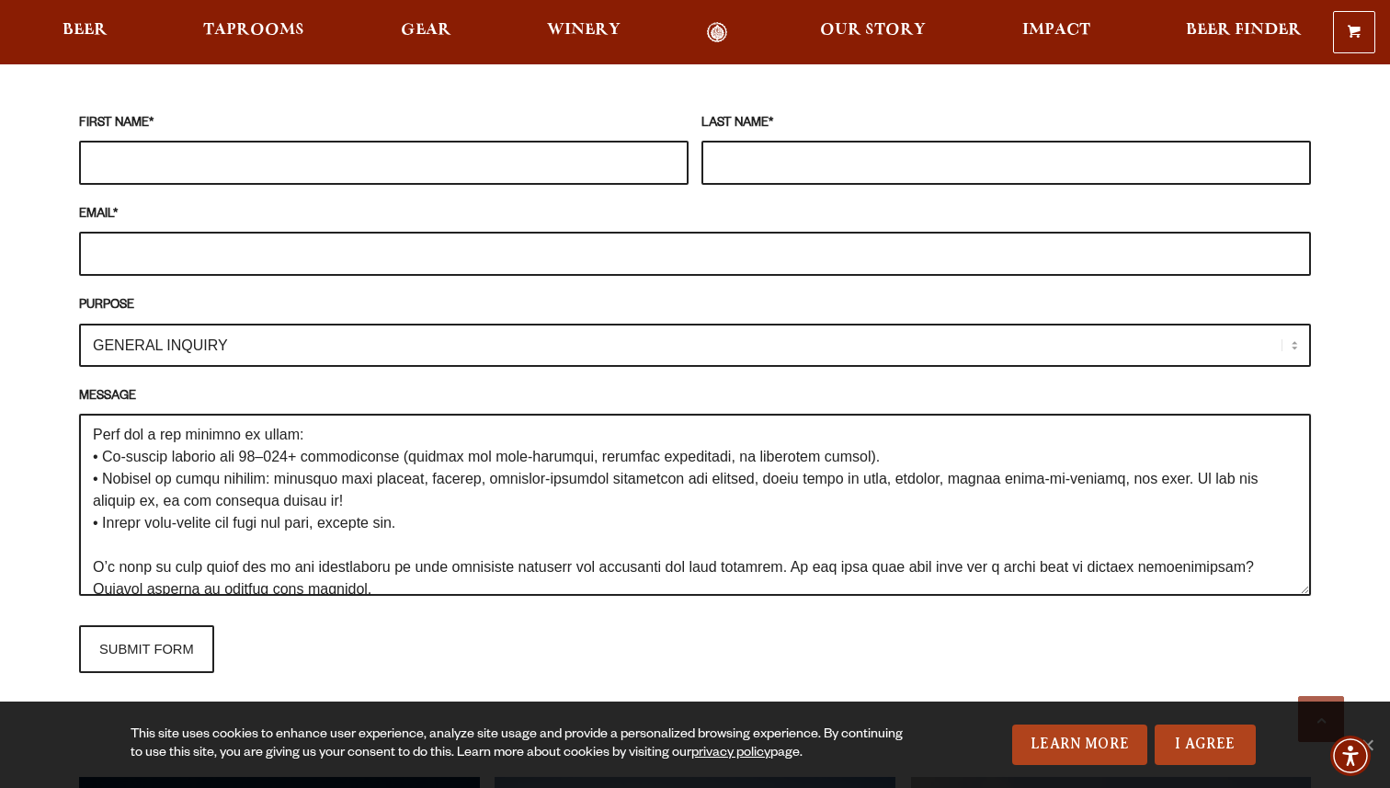
click at [256, 494] on textarea "MESSAGE" at bounding box center [695, 505] width 1232 height 182
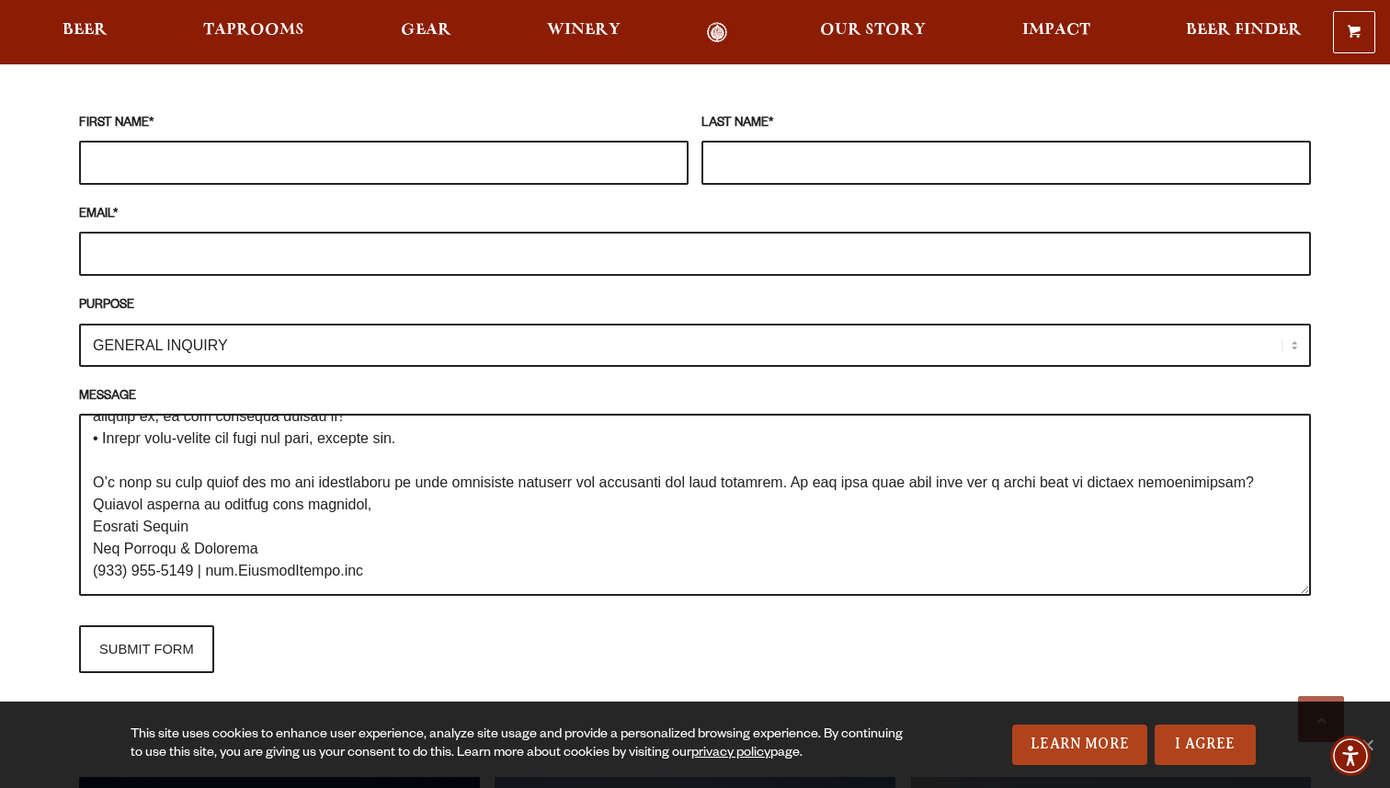
scroll to position [309, 0]
click at [222, 441] on textarea "MESSAGE" at bounding box center [695, 505] width 1232 height 182
click at [231, 476] on textarea "MESSAGE" at bounding box center [695, 505] width 1232 height 182
click at [393, 452] on textarea "MESSAGE" at bounding box center [695, 505] width 1232 height 182
click at [1262, 431] on textarea "MESSAGE" at bounding box center [695, 505] width 1232 height 182
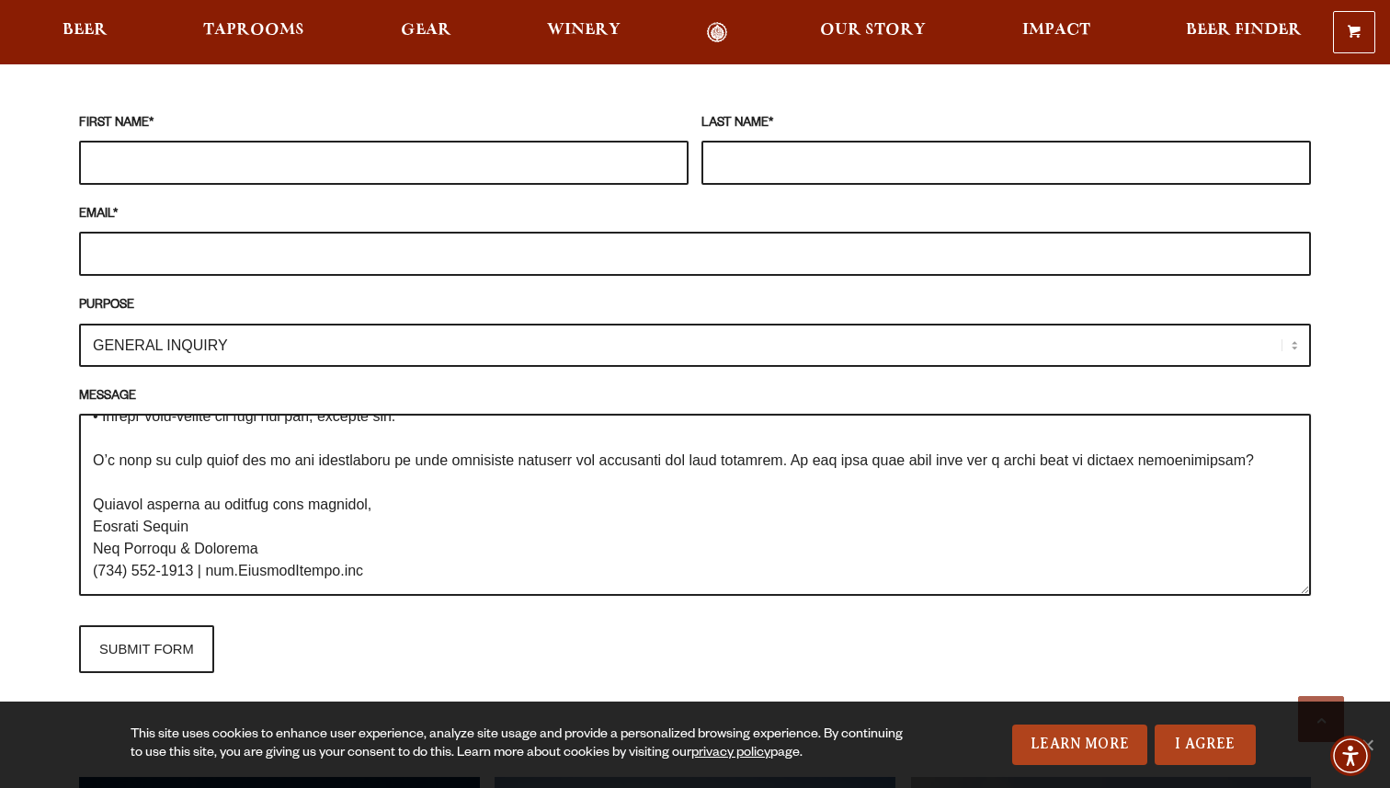
click at [893, 456] on textarea "MESSAGE" at bounding box center [695, 505] width 1232 height 182
click at [848, 434] on textarea "MESSAGE" at bounding box center [695, 505] width 1232 height 182
click at [970, 435] on textarea "MESSAGE" at bounding box center [695, 505] width 1232 height 182
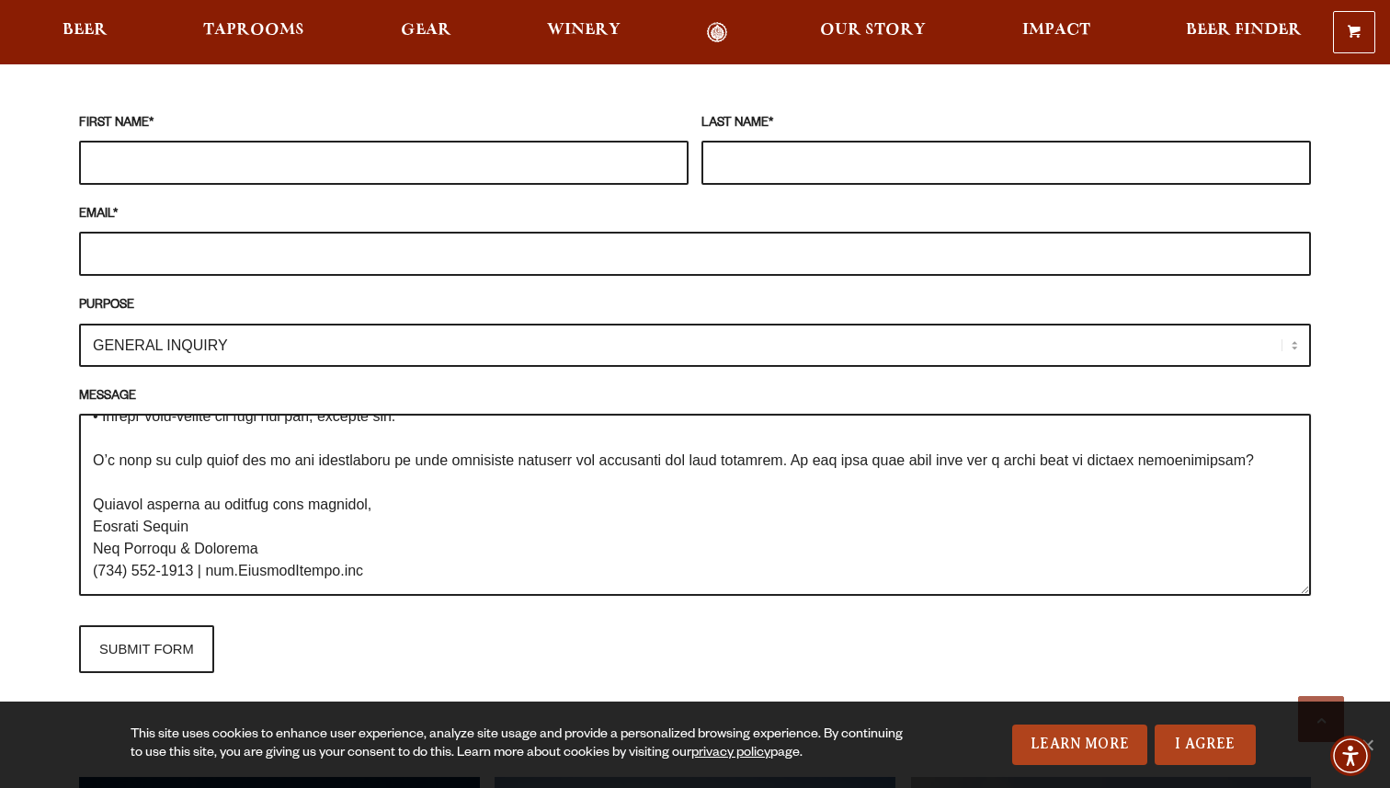
drag, startPoint x: 816, startPoint y: 431, endPoint x: 1001, endPoint y: 436, distance: 184.8
click at [1001, 436] on textarea "MESSAGE" at bounding box center [695, 505] width 1232 height 182
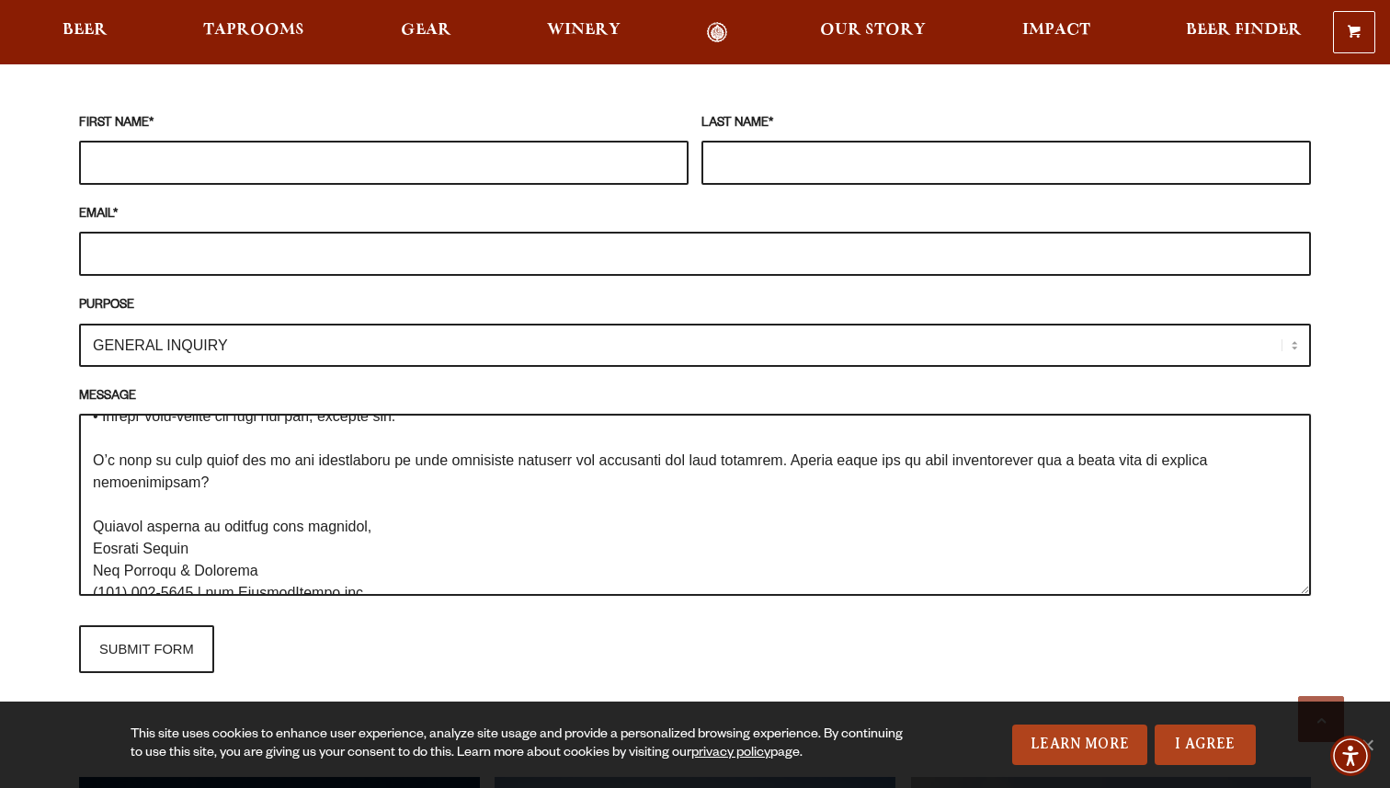
click at [1141, 462] on textarea "MESSAGE" at bounding box center [695, 505] width 1232 height 182
drag, startPoint x: 191, startPoint y: 462, endPoint x: 815, endPoint y: 432, distance: 624.8
click at [815, 432] on textarea "MESSAGE" at bounding box center [695, 505] width 1232 height 182
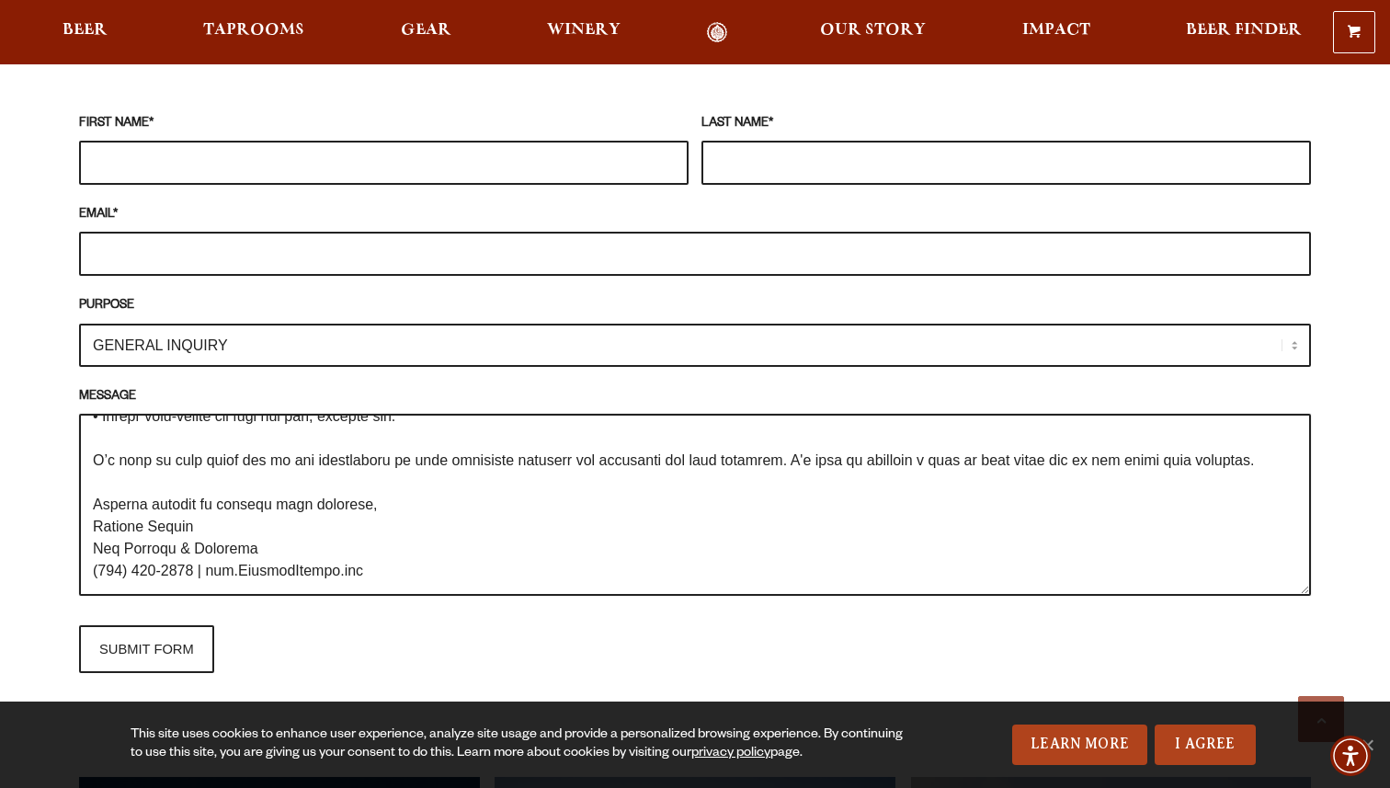
drag, startPoint x: 1252, startPoint y: 436, endPoint x: 1241, endPoint y: 437, distance: 11.1
click at [1241, 437] on textarea "MESSAGE" at bounding box center [695, 505] width 1232 height 182
click at [1179, 459] on textarea "MESSAGE" at bounding box center [695, 505] width 1232 height 182
click at [469, 472] on textarea "MESSAGE" at bounding box center [695, 505] width 1232 height 182
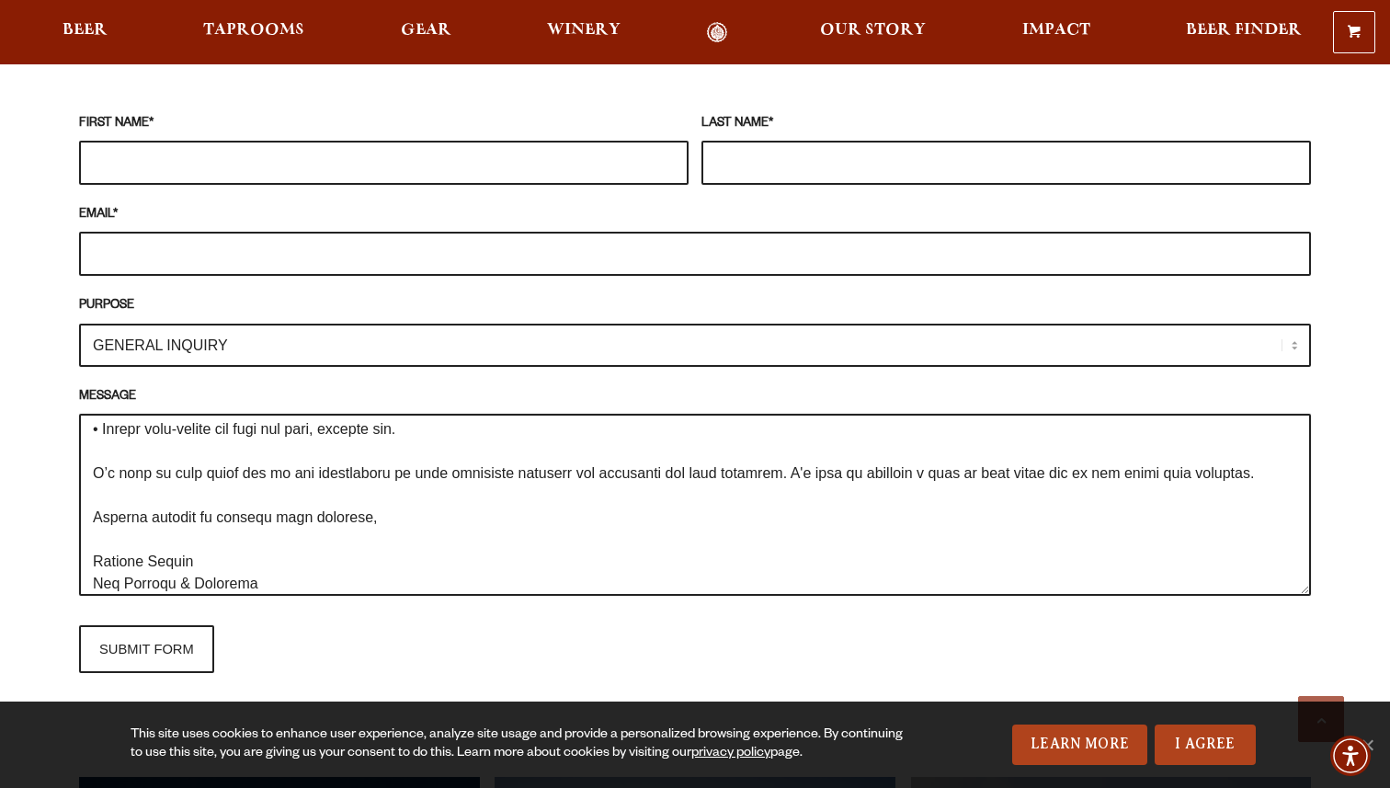
scroll to position [282, 0]
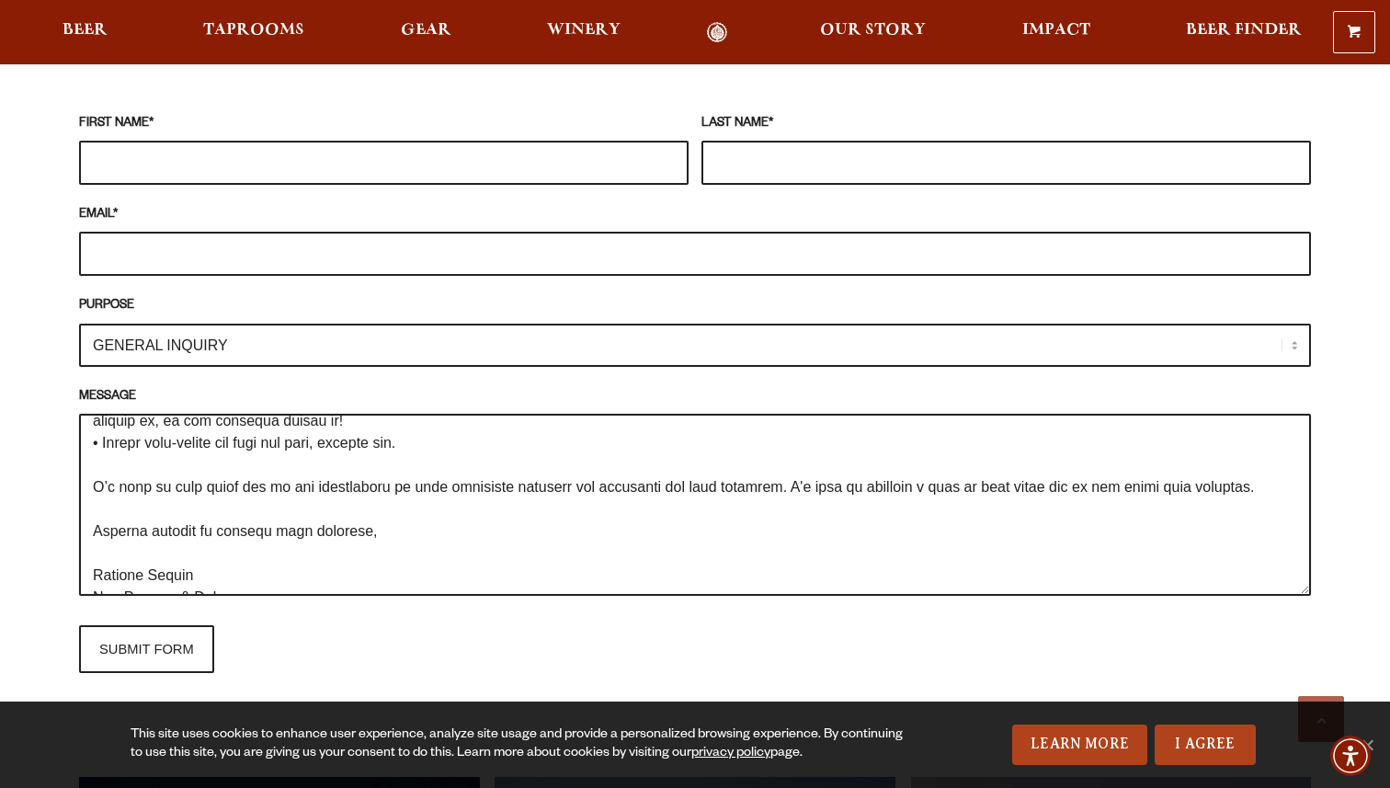
click at [877, 460] on textarea "MESSAGE" at bounding box center [695, 505] width 1232 height 182
drag, startPoint x: 816, startPoint y: 464, endPoint x: 905, endPoint y: 460, distance: 89.2
click at [905, 460] on textarea "MESSAGE" at bounding box center [695, 505] width 1232 height 182
drag, startPoint x: 1291, startPoint y: 462, endPoint x: 813, endPoint y: 454, distance: 478.9
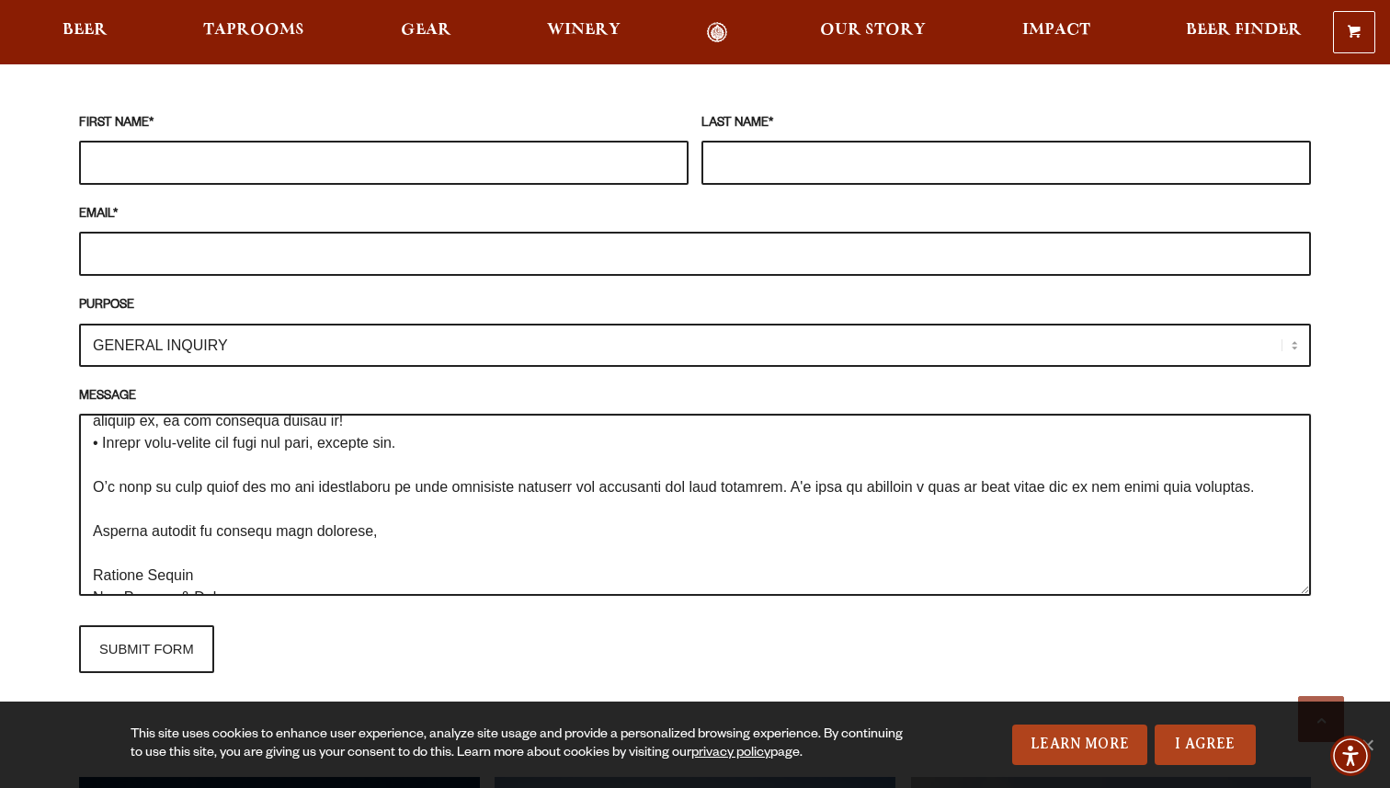
click at [813, 454] on textarea "MESSAGE" at bounding box center [695, 505] width 1232 height 182
click at [172, 442] on textarea "MESSAGE" at bounding box center [695, 505] width 1232 height 182
drag, startPoint x: 161, startPoint y: 464, endPoint x: 92, endPoint y: 461, distance: 69.0
click at [92, 461] on textarea "MESSAGE" at bounding box center [695, 505] width 1232 height 182
click at [310, 475] on textarea "MESSAGE" at bounding box center [695, 505] width 1232 height 182
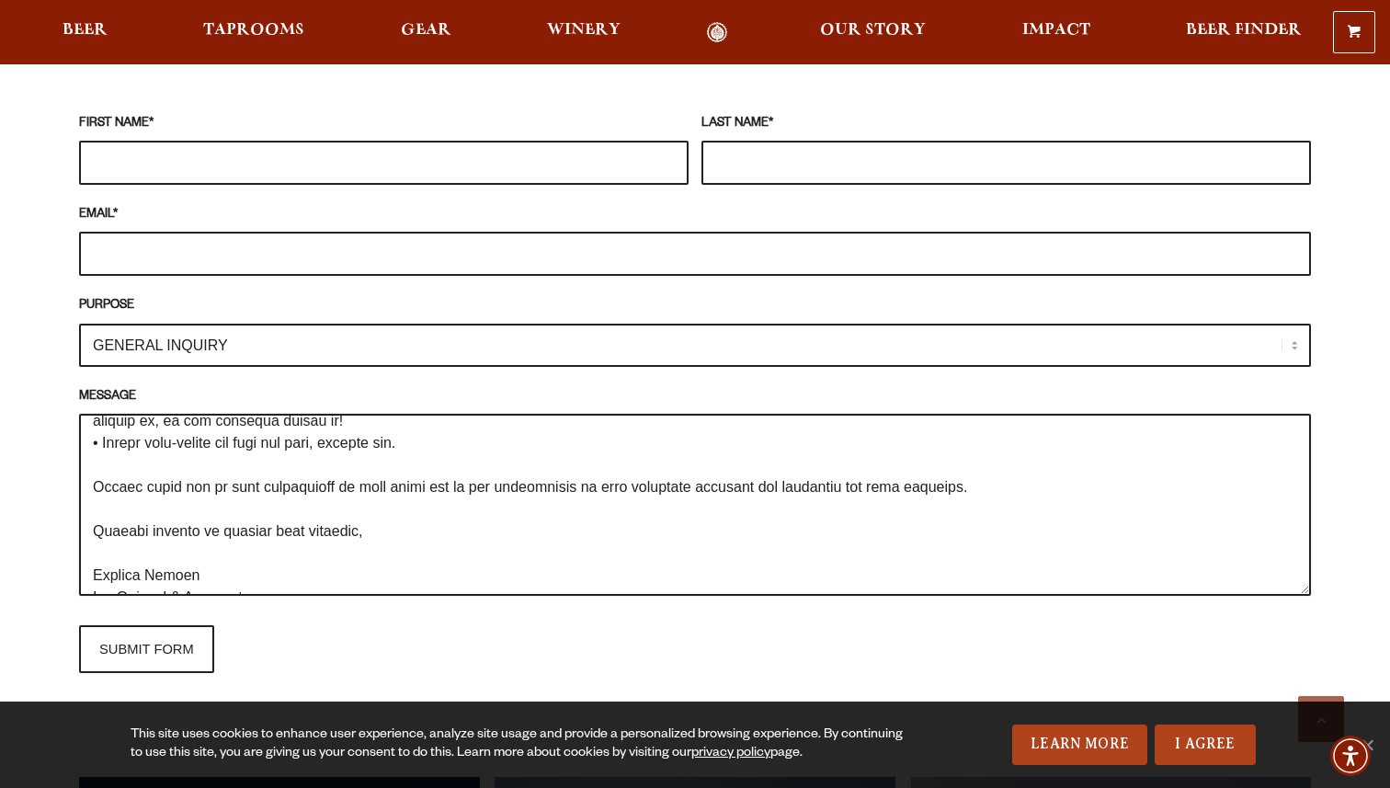
click at [551, 491] on textarea "MESSAGE" at bounding box center [695, 505] width 1232 height 182
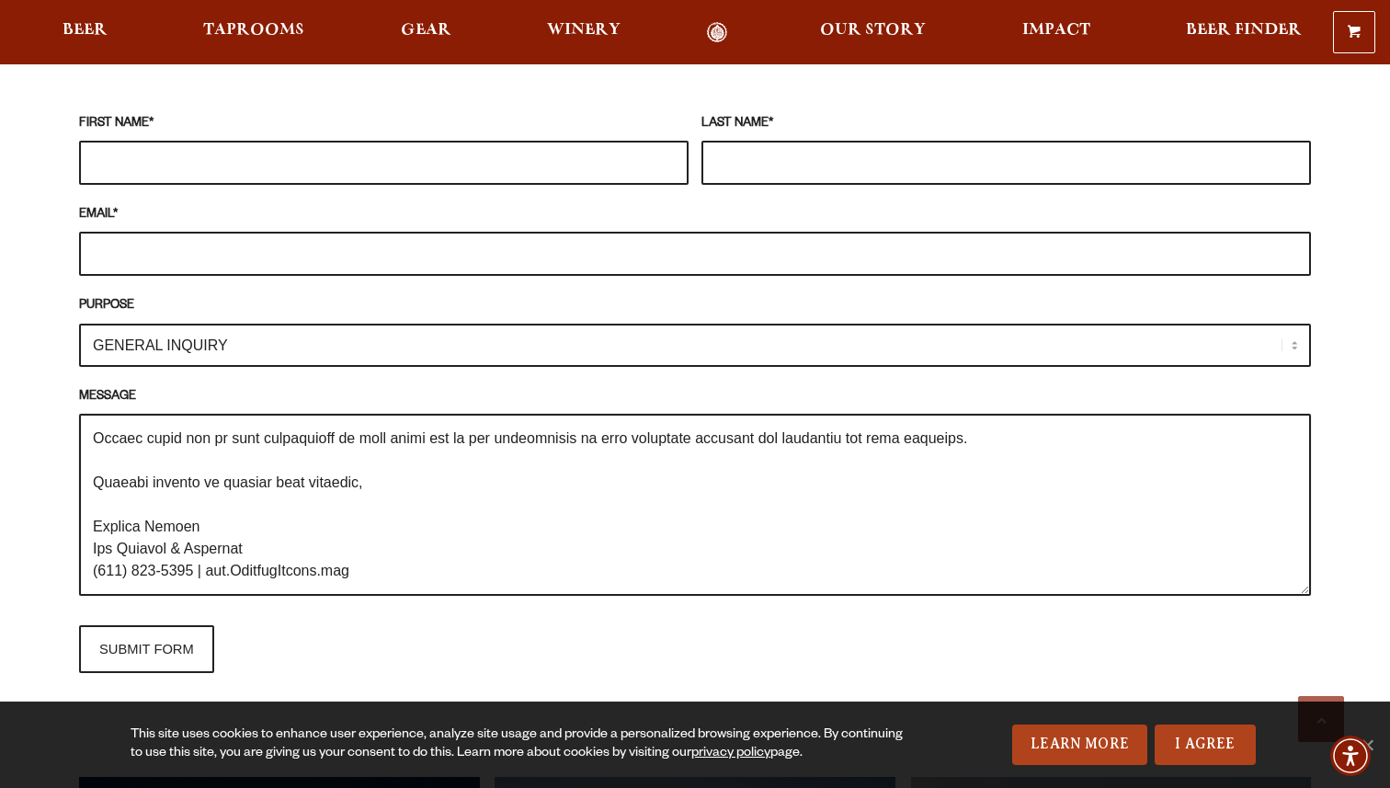
scroll to position [353, 0]
click at [551, 491] on textarea "MESSAGE" at bounding box center [695, 505] width 1232 height 182
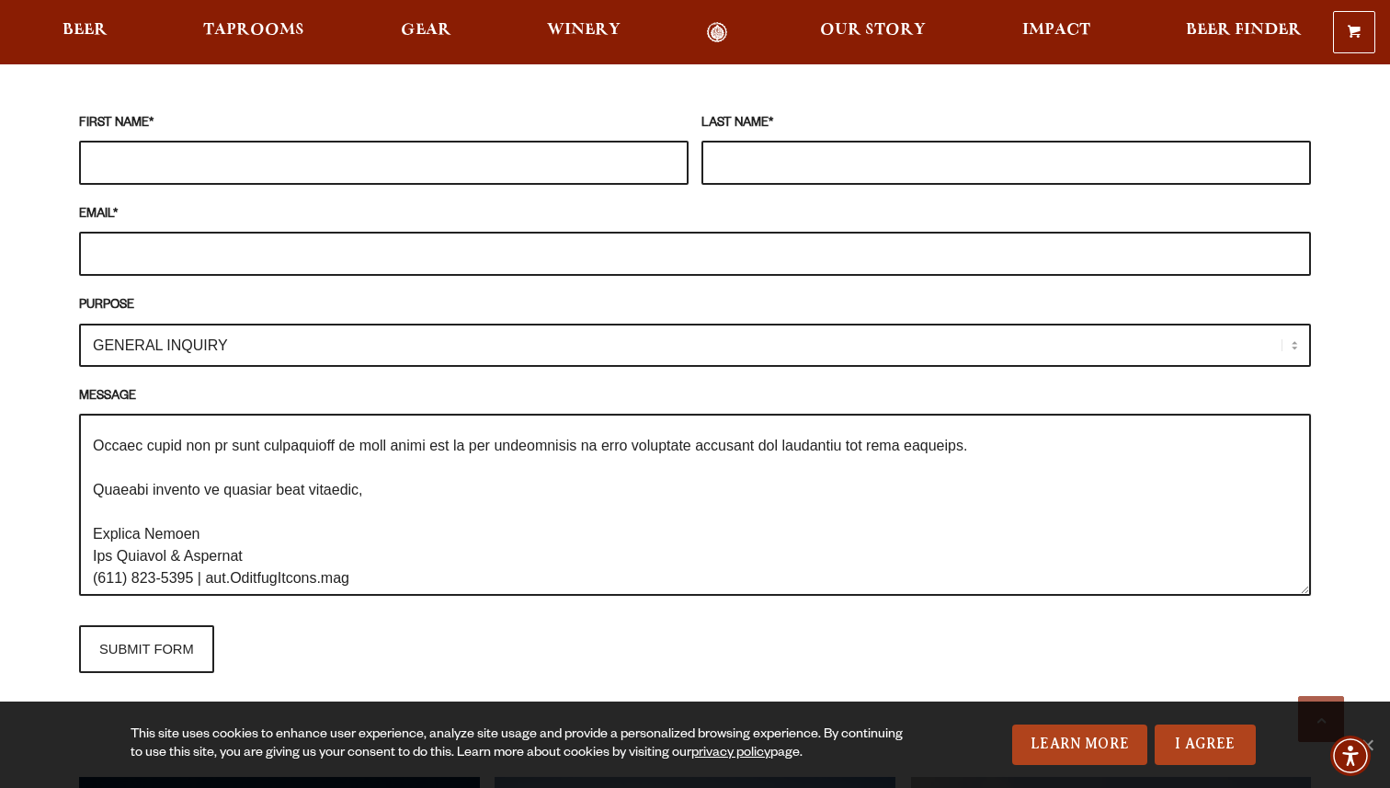
click at [999, 420] on textarea "MESSAGE" at bounding box center [695, 505] width 1232 height 182
click at [1000, 422] on textarea "MESSAGE" at bounding box center [695, 505] width 1232 height 182
click at [773, 506] on textarea "MESSAGE" at bounding box center [695, 505] width 1232 height 182
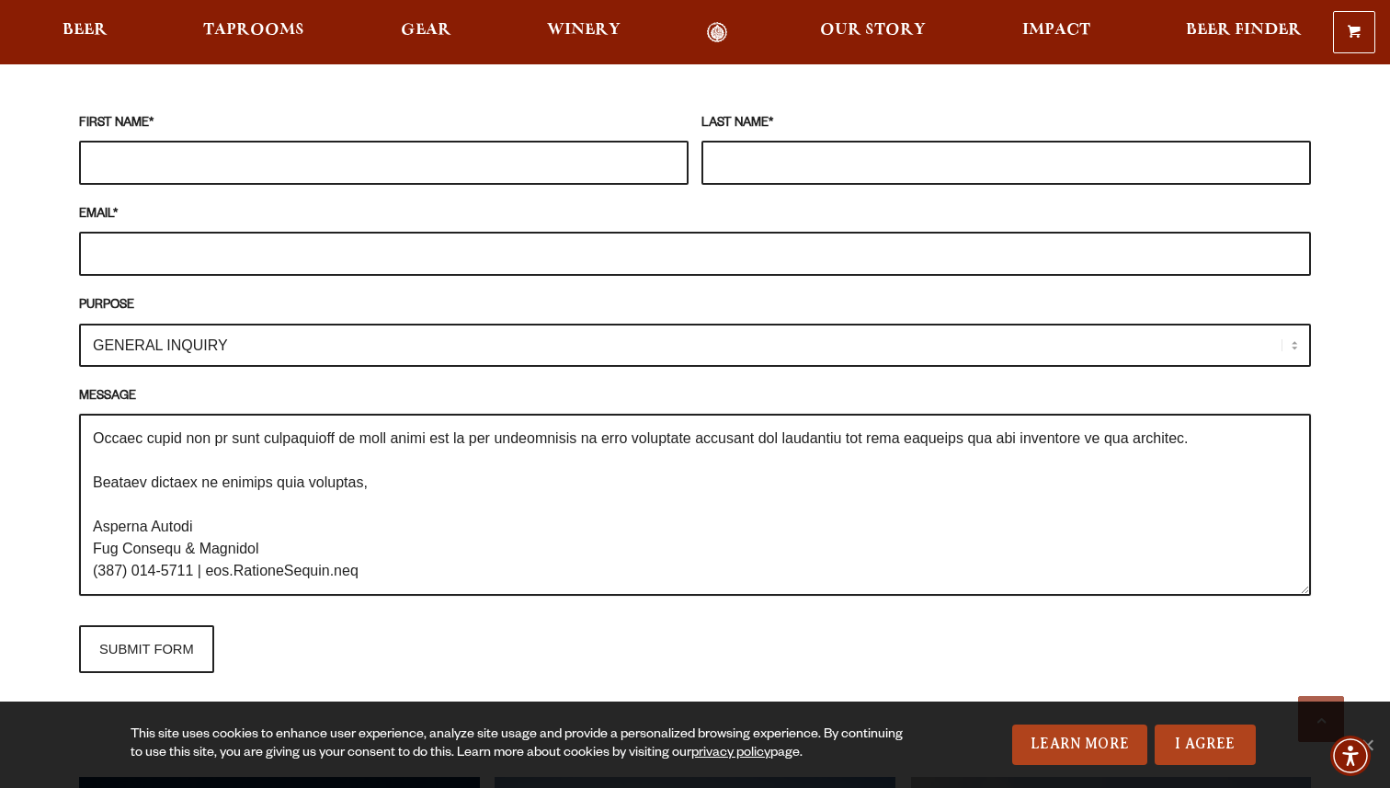
scroll to position [314, 0]
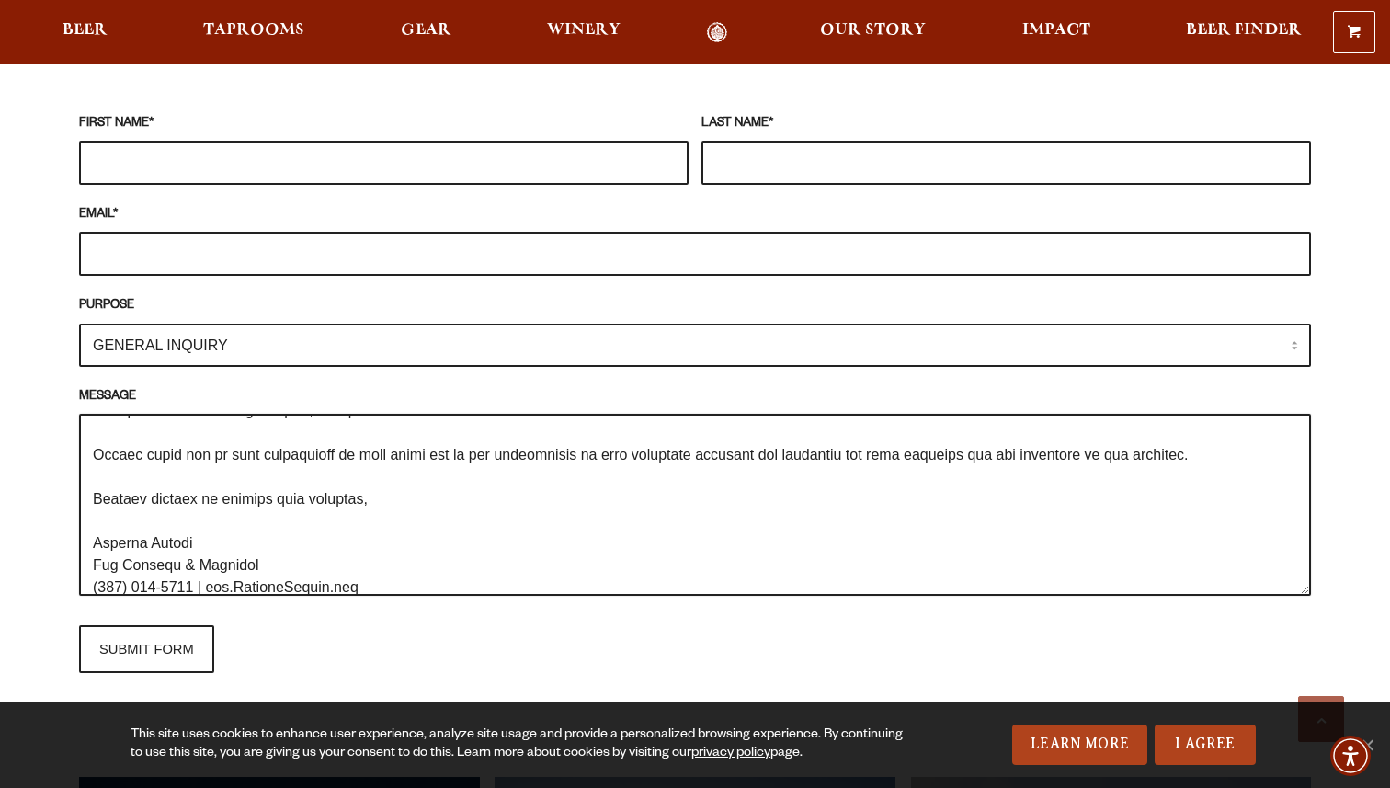
type textarea "Hi there, My name is Melanie Damore, and I’m a professional oil painter, murali…"
click at [336, 142] on input "FIRST NAME *" at bounding box center [383, 163] width 609 height 44
type input "Melanie"
type input "d"
type input "Damore"
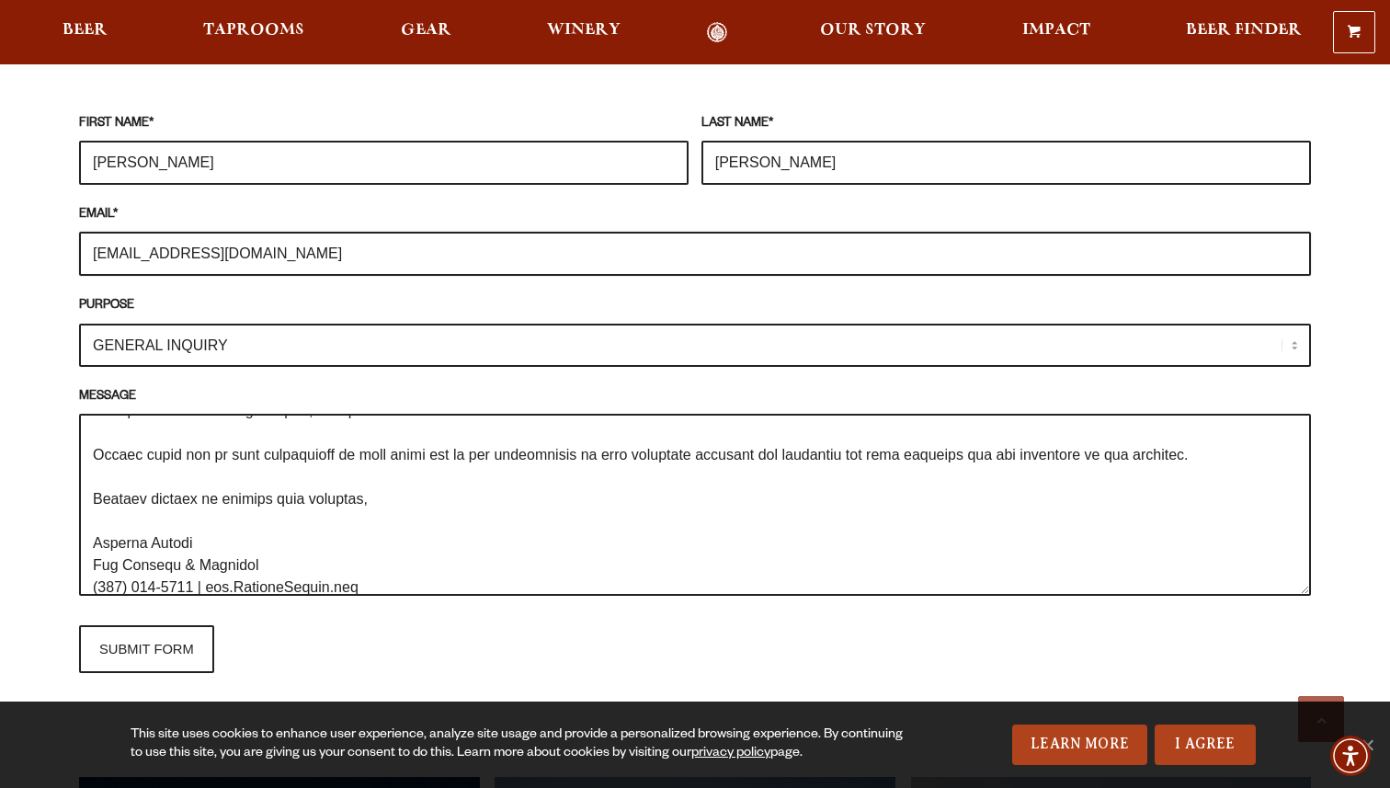
type input "melaniedamoreart@gmail.com"
click at [284, 462] on textarea "MESSAGE" at bounding box center [695, 505] width 1232 height 182
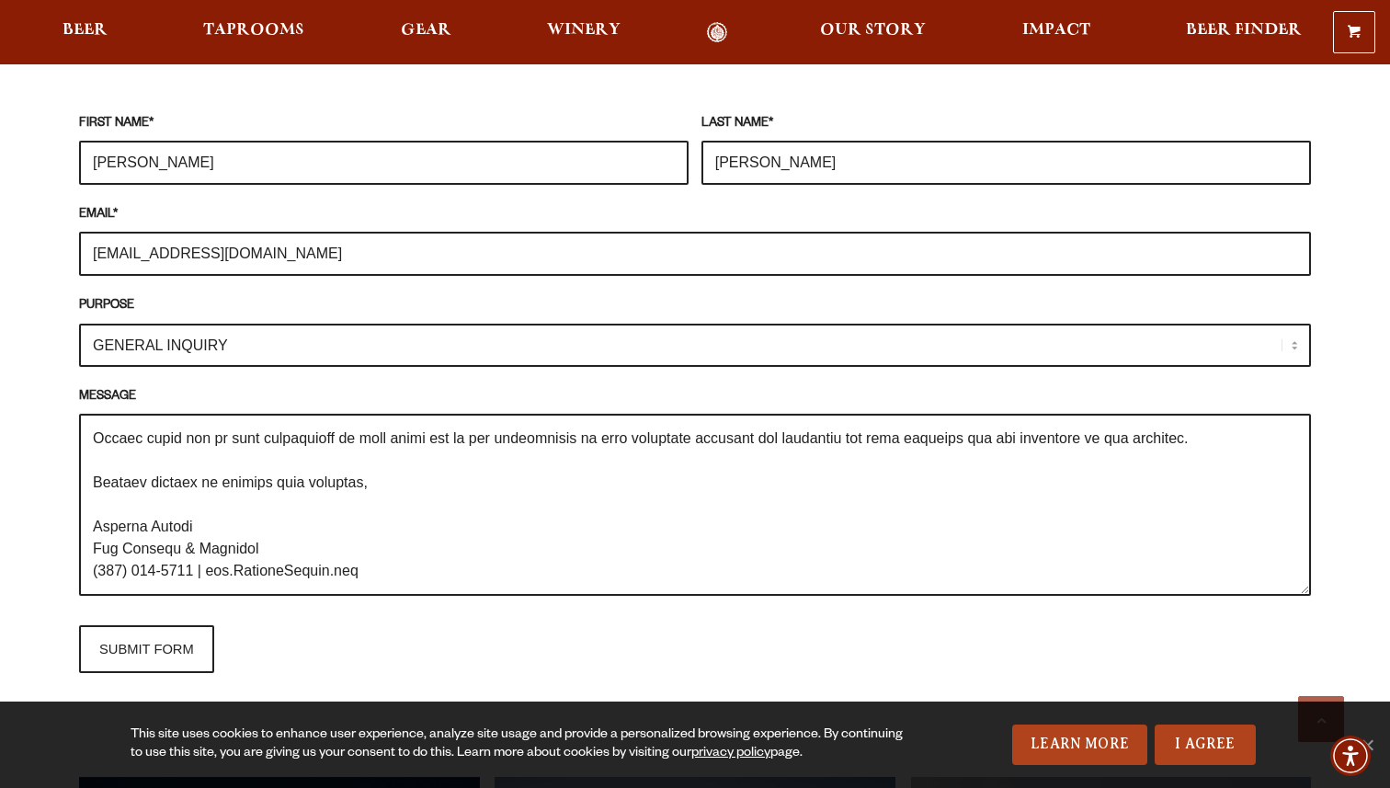
scroll to position [311, 0]
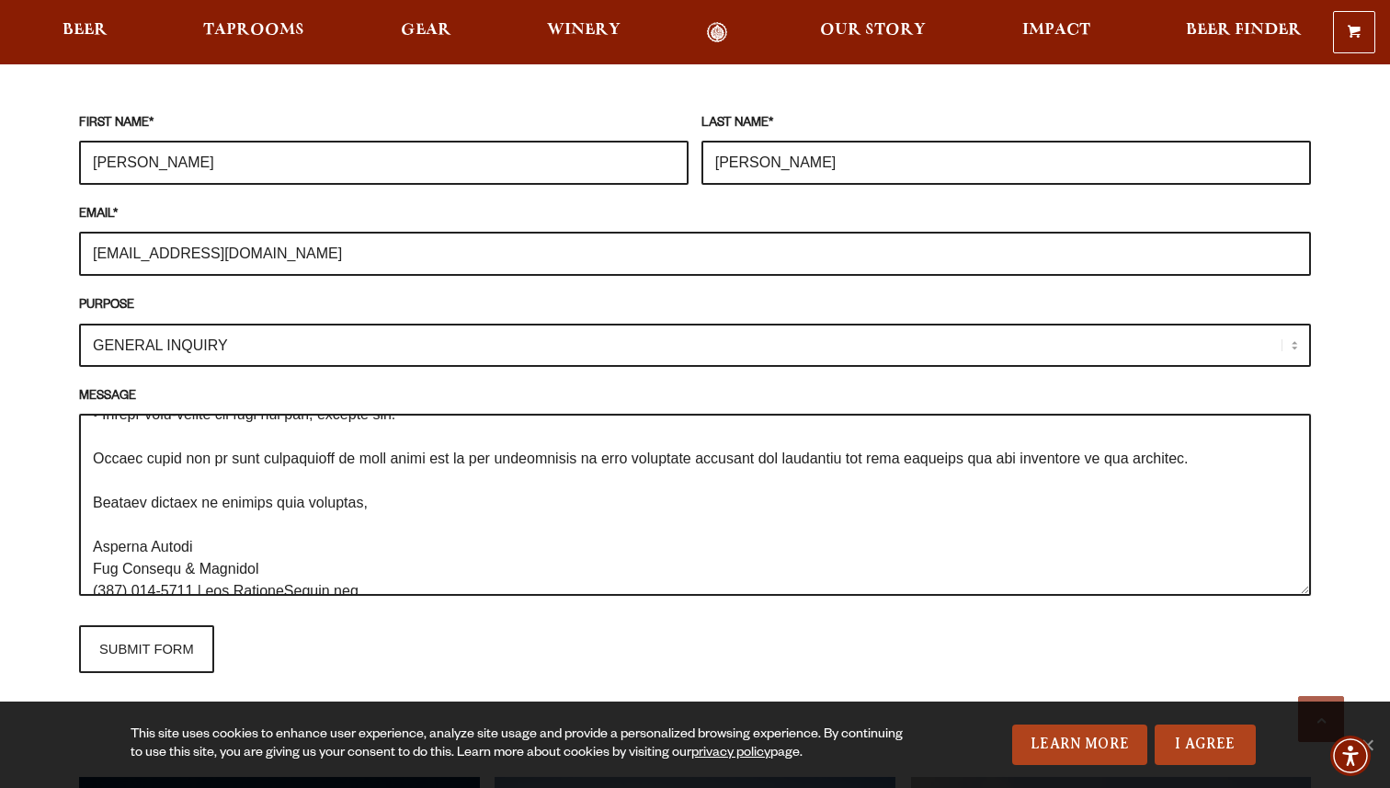
click at [135, 436] on textarea "MESSAGE" at bounding box center [695, 505] width 1232 height 182
click at [176, 448] on textarea "MESSAGE" at bounding box center [695, 505] width 1232 height 182
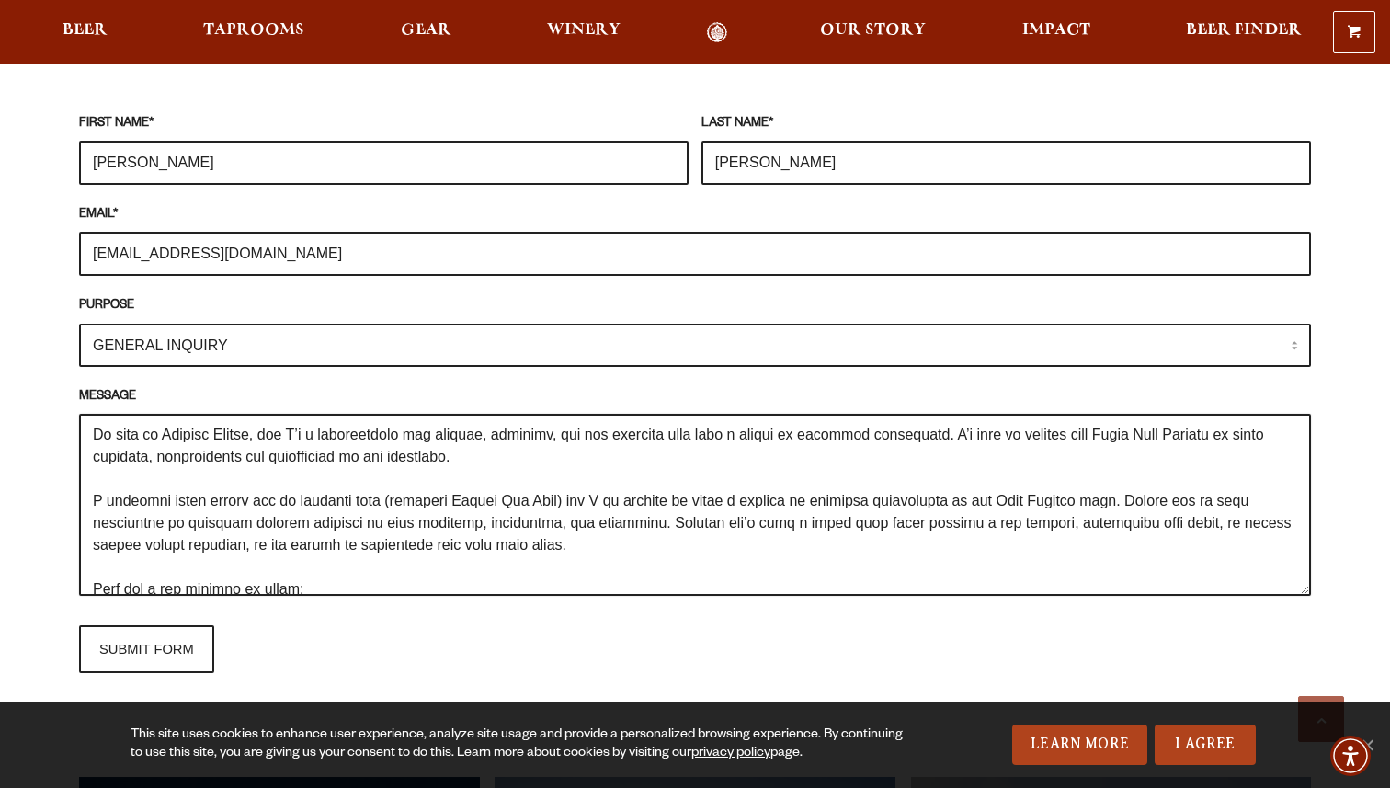
scroll to position [46, 0]
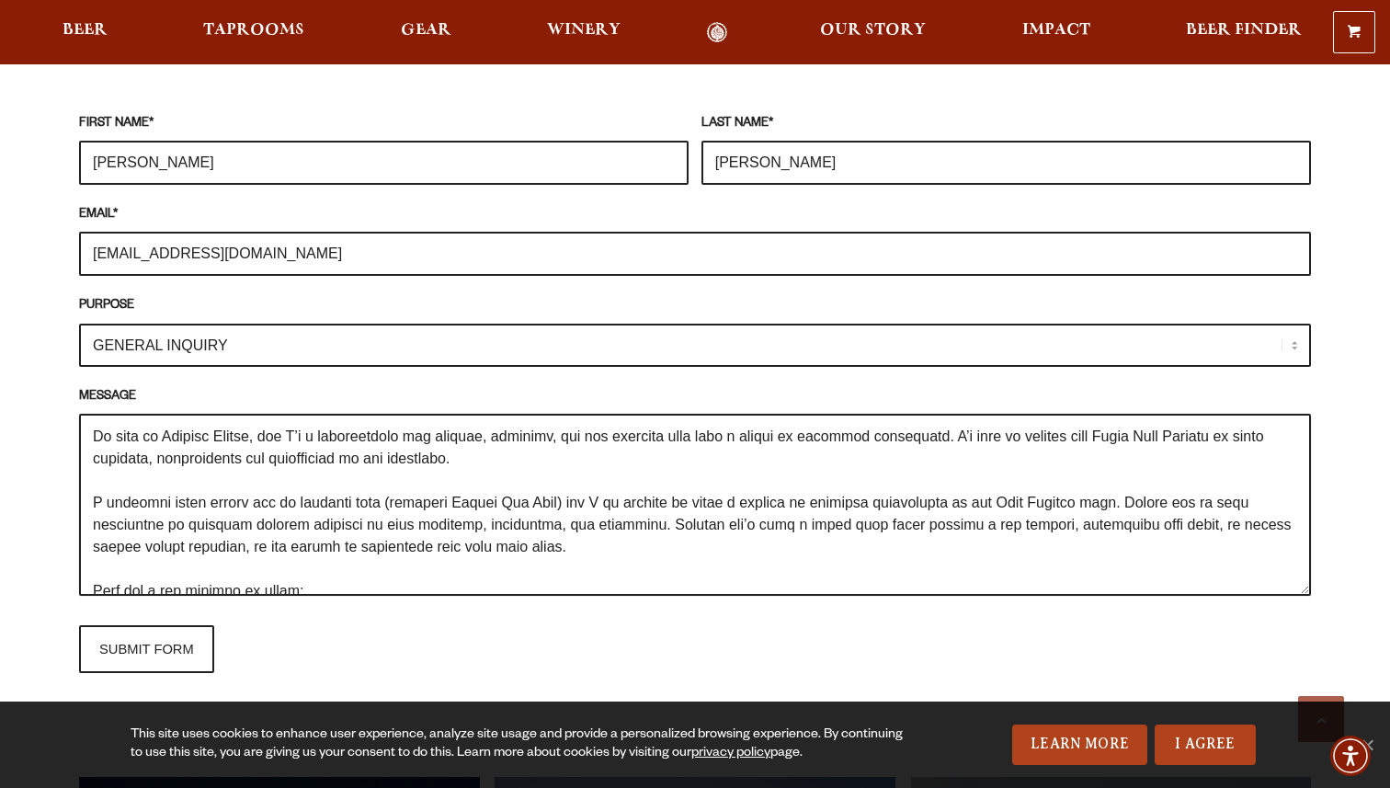
click at [908, 438] on textarea "MESSAGE" at bounding box center [695, 505] width 1232 height 182
click at [1029, 416] on textarea "MESSAGE" at bounding box center [695, 505] width 1232 height 182
drag, startPoint x: 1113, startPoint y: 411, endPoint x: 970, endPoint y: 410, distance: 143.4
click at [970, 414] on textarea "MESSAGE" at bounding box center [695, 505] width 1232 height 182
click at [1231, 414] on textarea "MESSAGE" at bounding box center [695, 505] width 1232 height 182
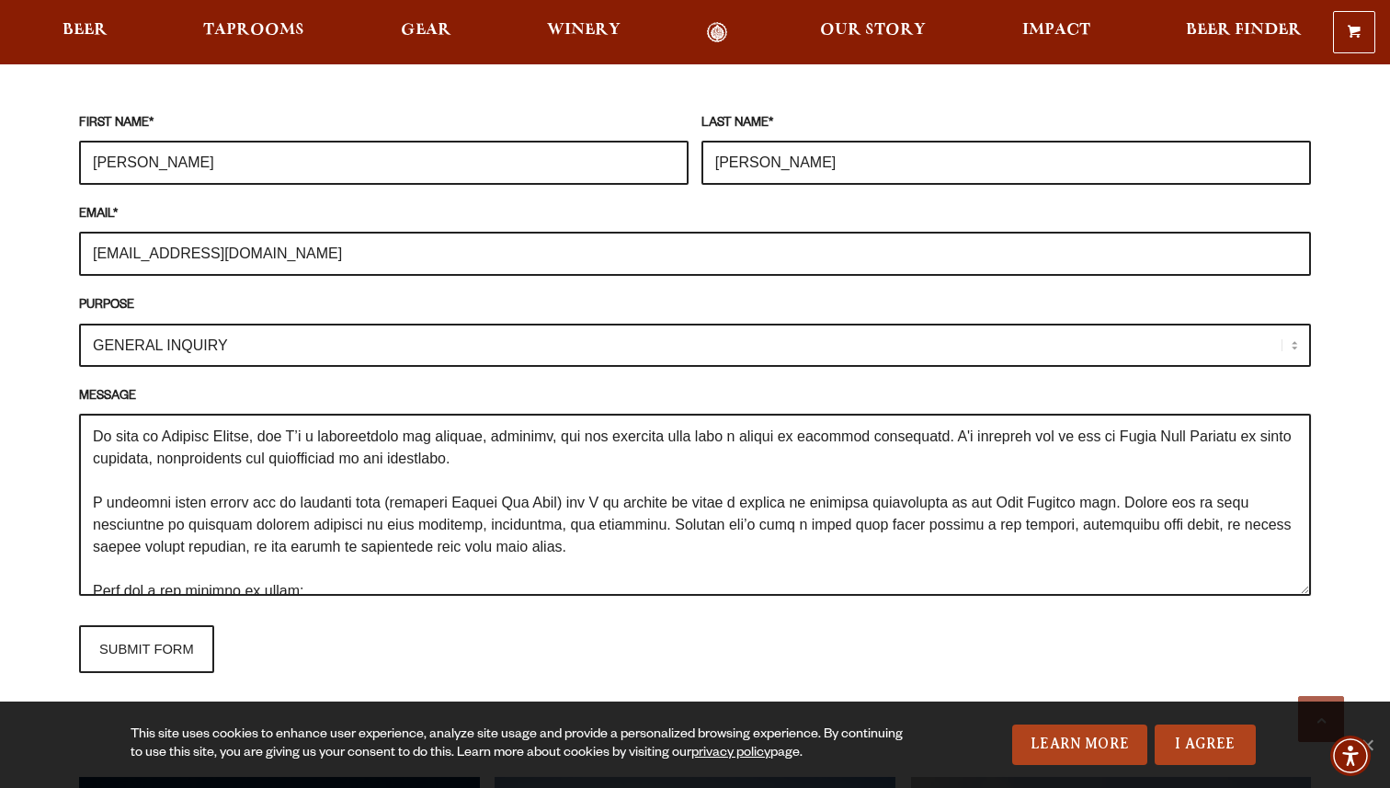
click at [1246, 414] on textarea "MESSAGE" at bounding box center [695, 505] width 1232 height 182
click at [617, 506] on textarea "MESSAGE" at bounding box center [695, 505] width 1232 height 182
click at [645, 442] on textarea "MESSAGE" at bounding box center [695, 505] width 1232 height 182
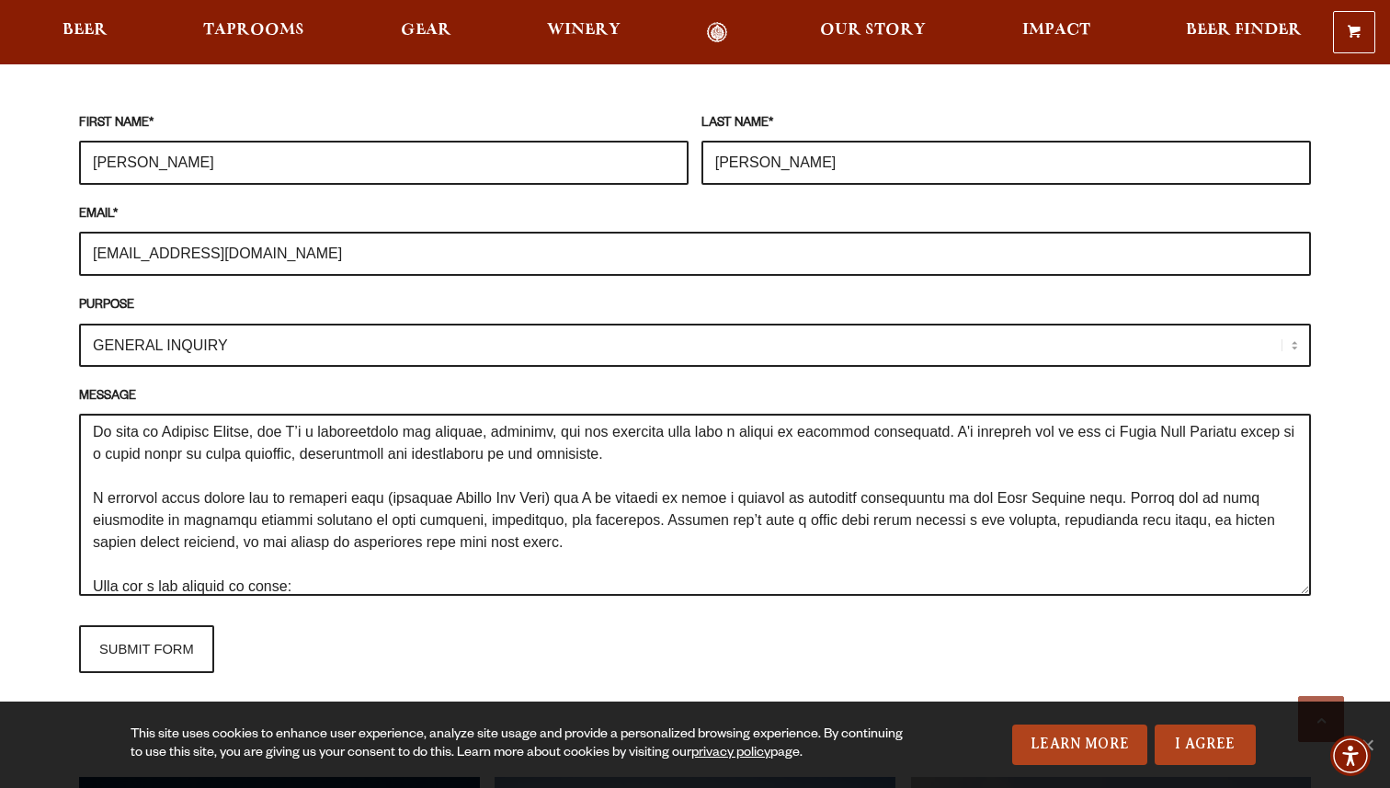
scroll to position [58, 0]
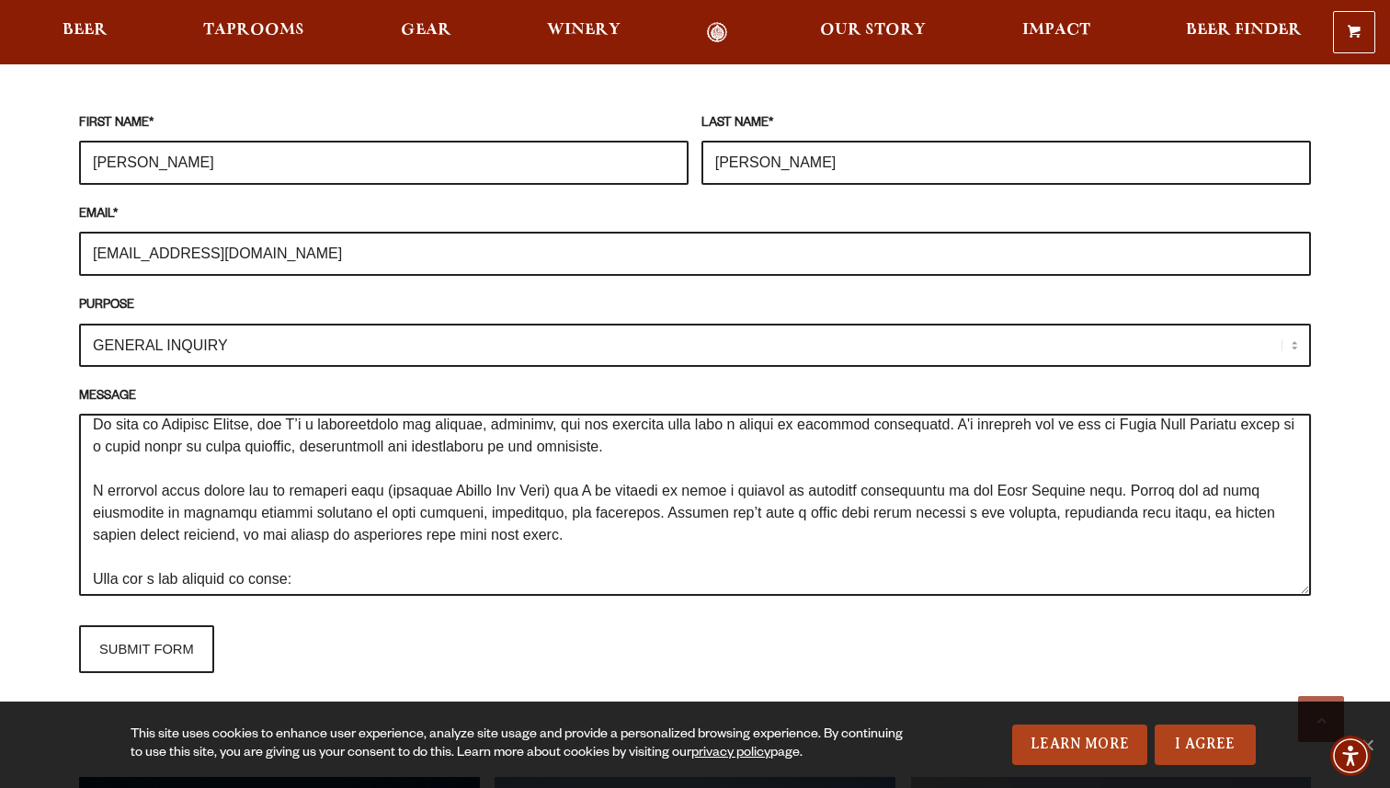
click at [685, 468] on textarea "MESSAGE" at bounding box center [695, 505] width 1232 height 182
click at [212, 462] on textarea "MESSAGE" at bounding box center [695, 505] width 1232 height 182
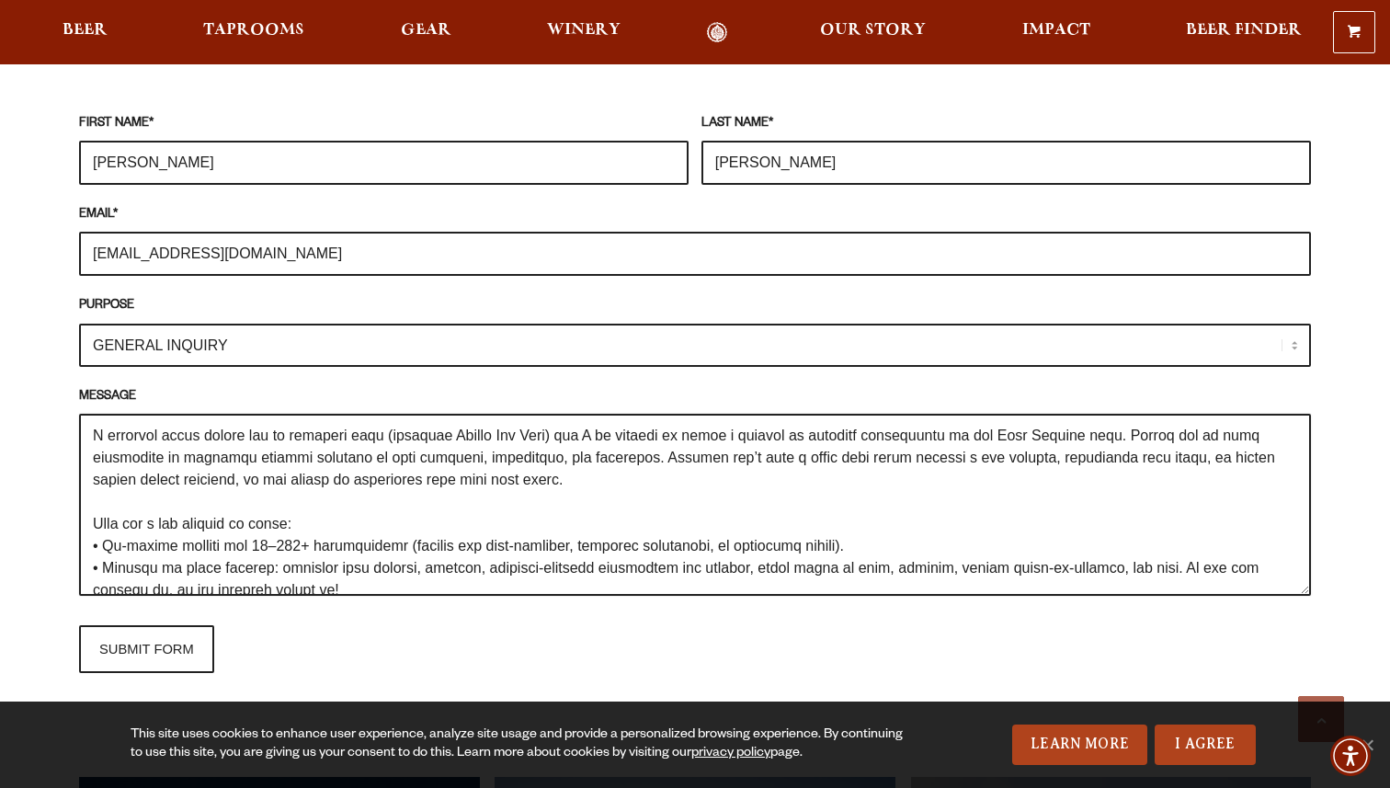
scroll to position [115, 0]
click at [389, 414] on textarea "MESSAGE" at bounding box center [695, 505] width 1232 height 182
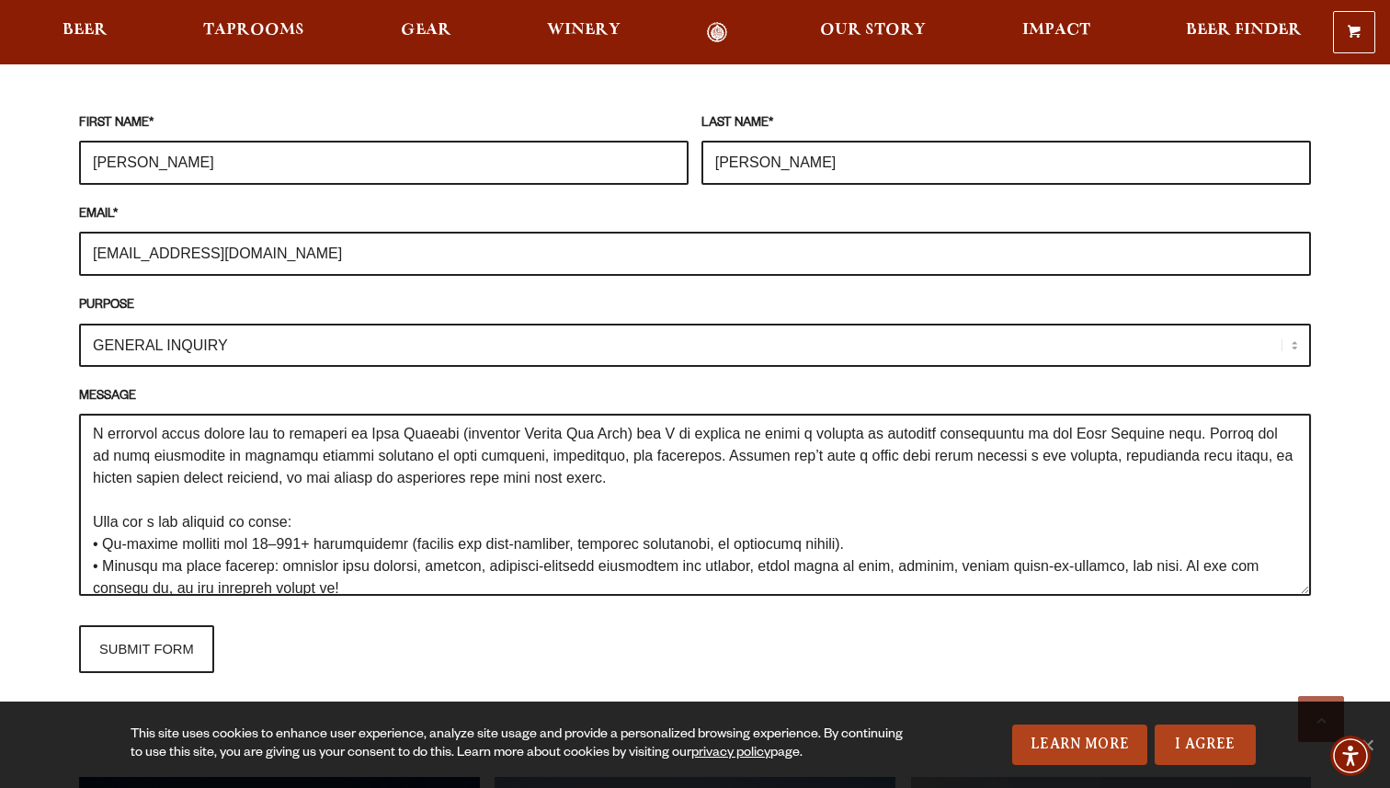
click at [516, 458] on textarea "MESSAGE" at bounding box center [695, 505] width 1232 height 182
click at [674, 451] on textarea "MESSAGE" at bounding box center [695, 505] width 1232 height 182
click at [632, 414] on textarea "MESSAGE" at bounding box center [695, 505] width 1232 height 182
click at [642, 457] on textarea "MESSAGE" at bounding box center [695, 505] width 1232 height 182
drag, startPoint x: 1068, startPoint y: 408, endPoint x: 1144, endPoint y: 408, distance: 76.3
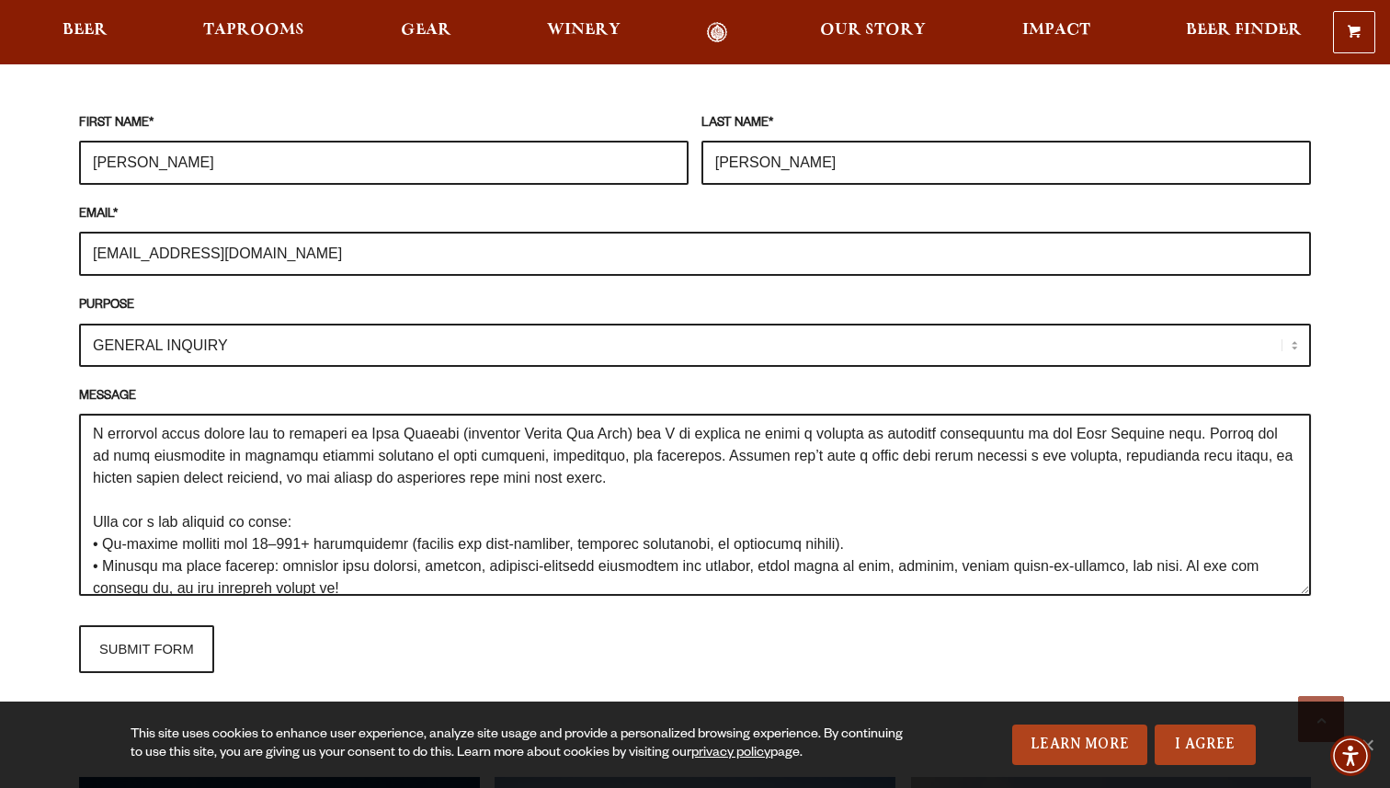
click at [1144, 414] on textarea "MESSAGE" at bounding box center [695, 505] width 1232 height 182
click at [1051, 433] on textarea "MESSAGE" at bounding box center [695, 505] width 1232 height 182
click at [694, 497] on textarea "MESSAGE" at bounding box center [695, 505] width 1232 height 182
click at [638, 459] on textarea "MESSAGE" at bounding box center [695, 505] width 1232 height 182
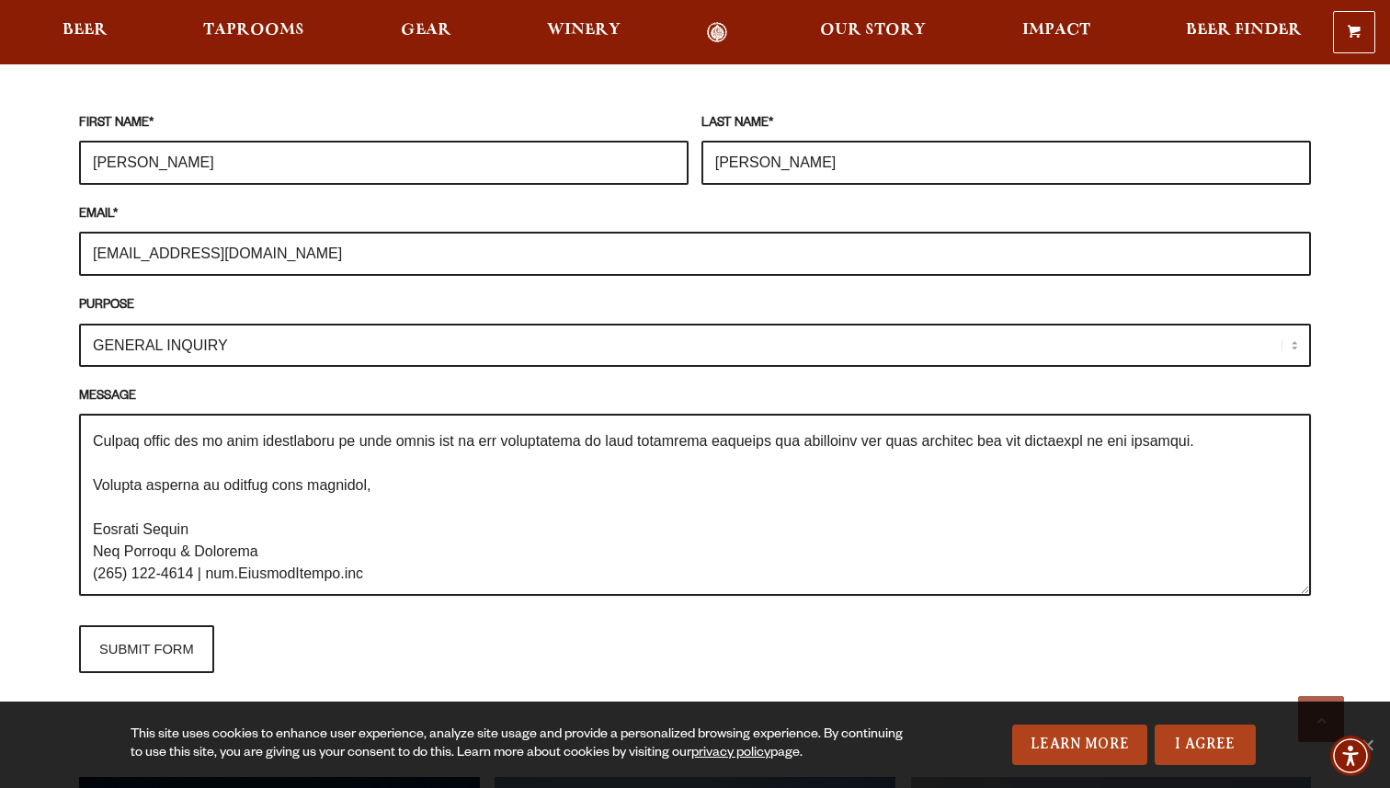
scroll to position [353, 0]
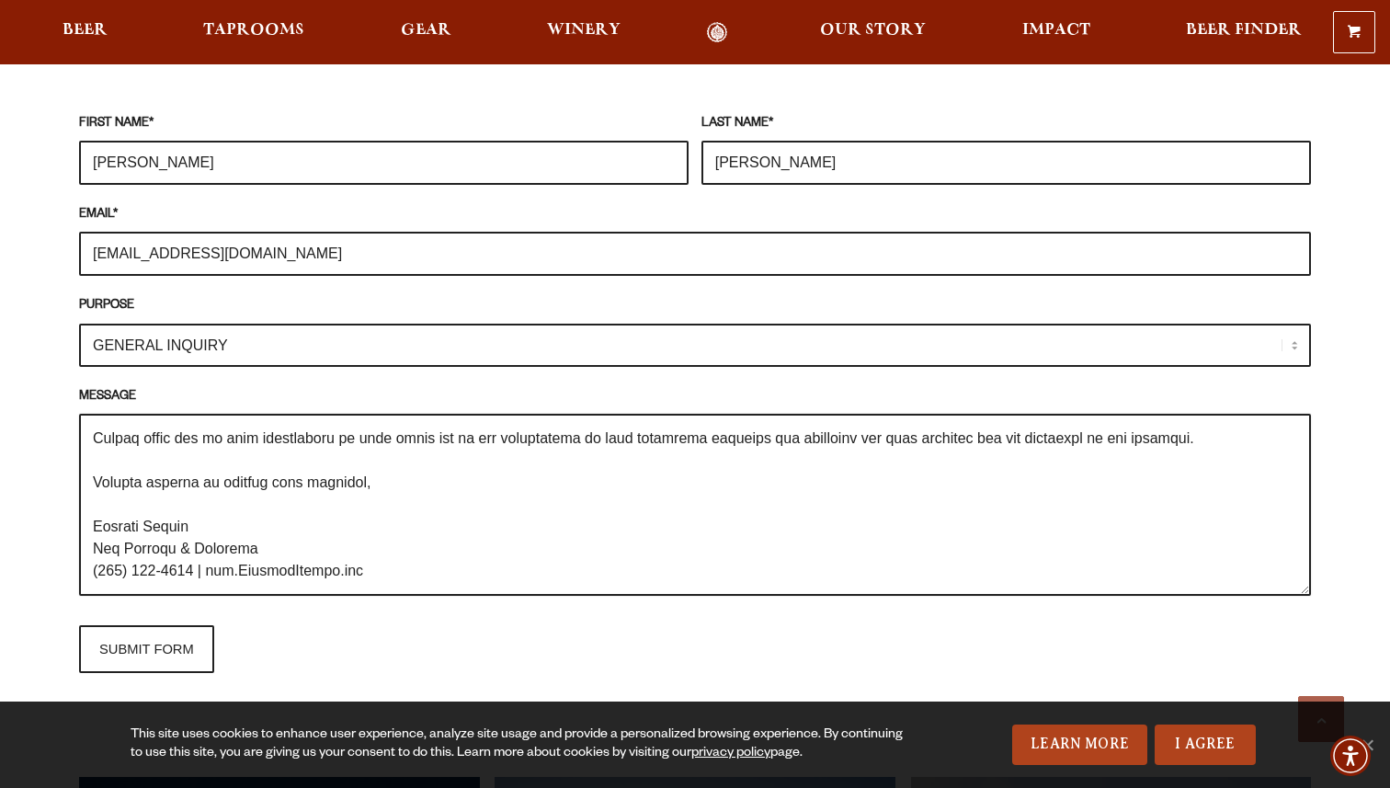
click at [239, 481] on textarea "MESSAGE" at bounding box center [695, 505] width 1232 height 182
type textarea "Hi there, My name is Melanie Damore, and I’m a professional oil painter, murali…"
click at [178, 625] on input "SUBMIT FORM" at bounding box center [146, 649] width 135 height 48
type input "Sending"
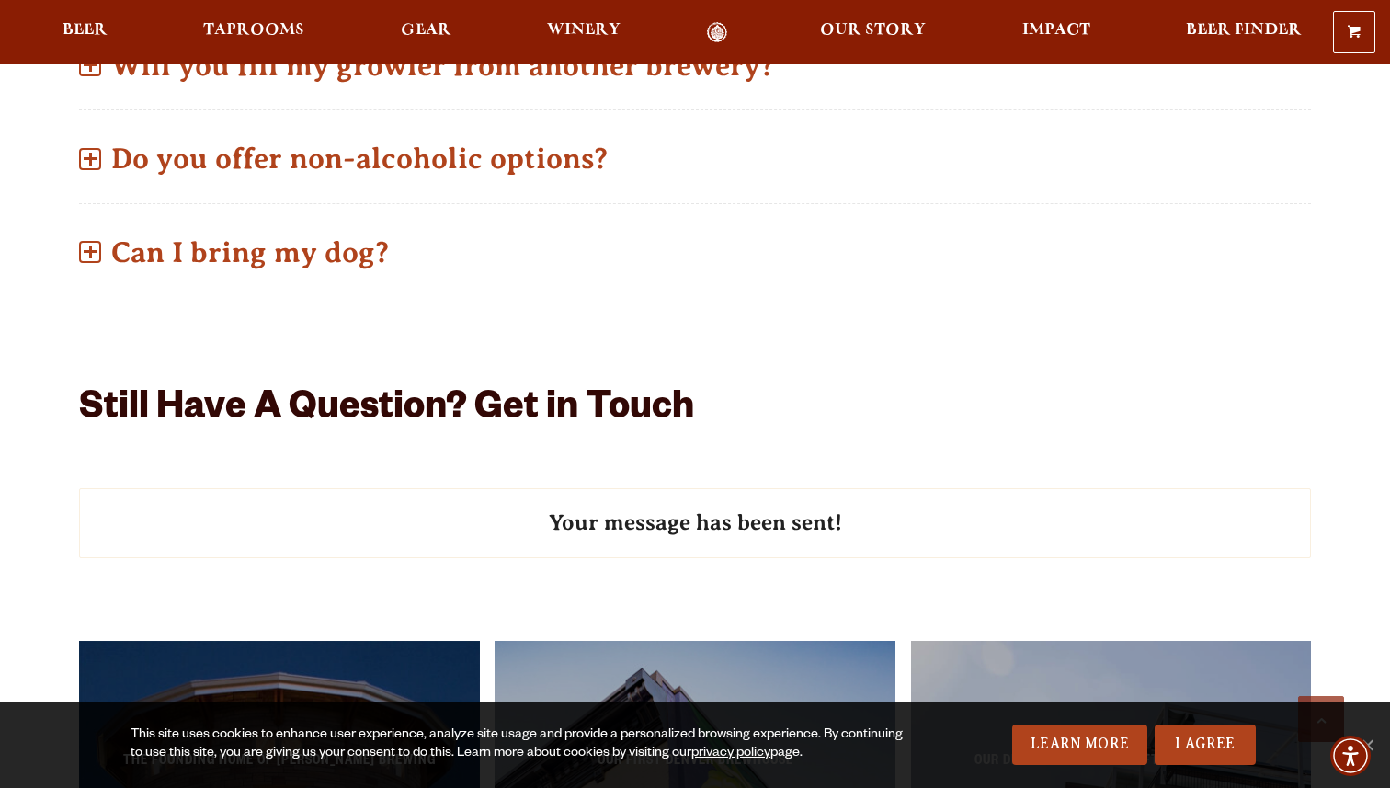
scroll to position [1288, 0]
